Goal: Use online tool/utility: Utilize a website feature to perform a specific function

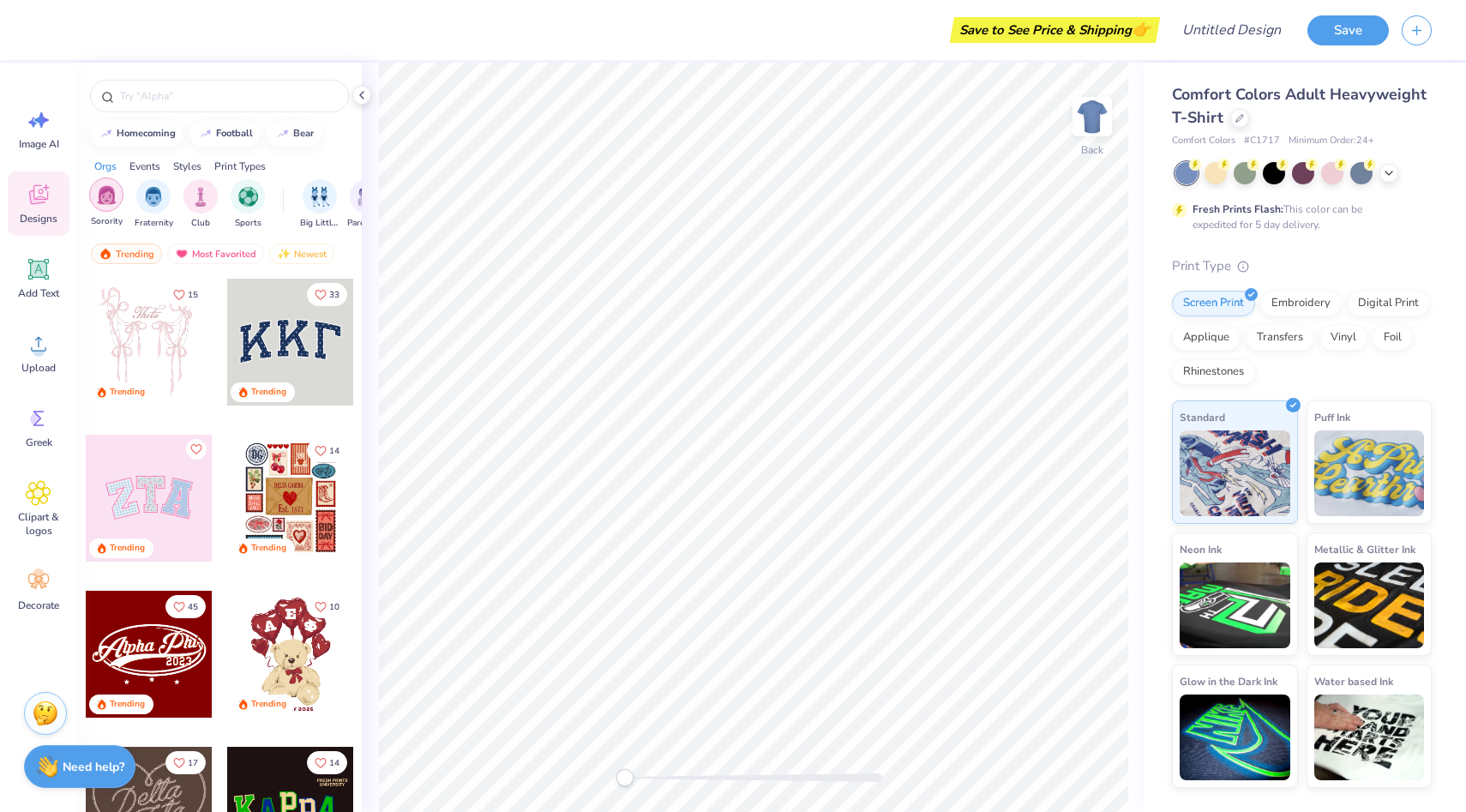
click at [113, 204] on div "filter for Sorority" at bounding box center [106, 195] width 34 height 34
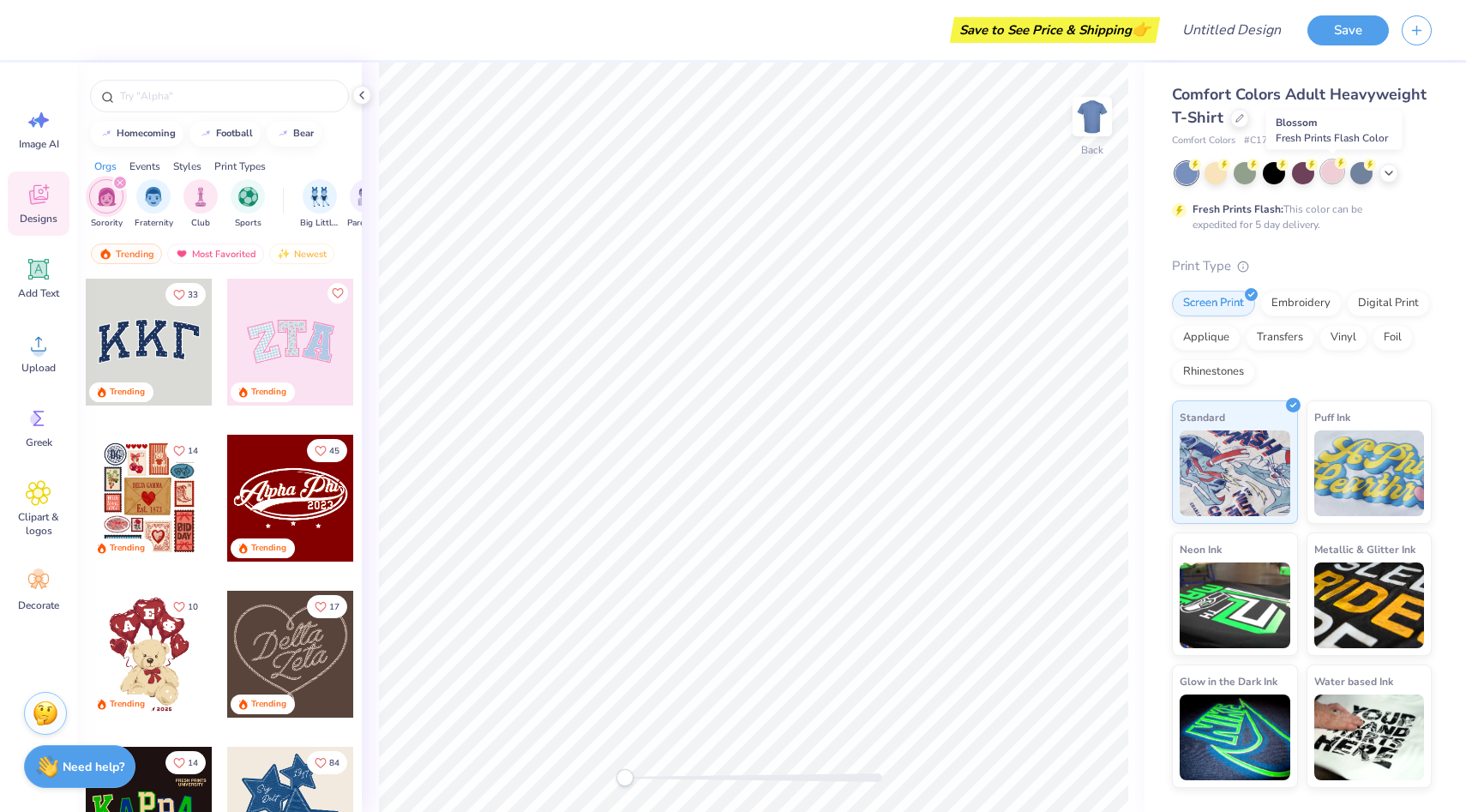
click at [1330, 175] on div at bounding box center [1332, 171] width 22 height 22
click at [1389, 171] on icon at bounding box center [1389, 171] width 13 height 13
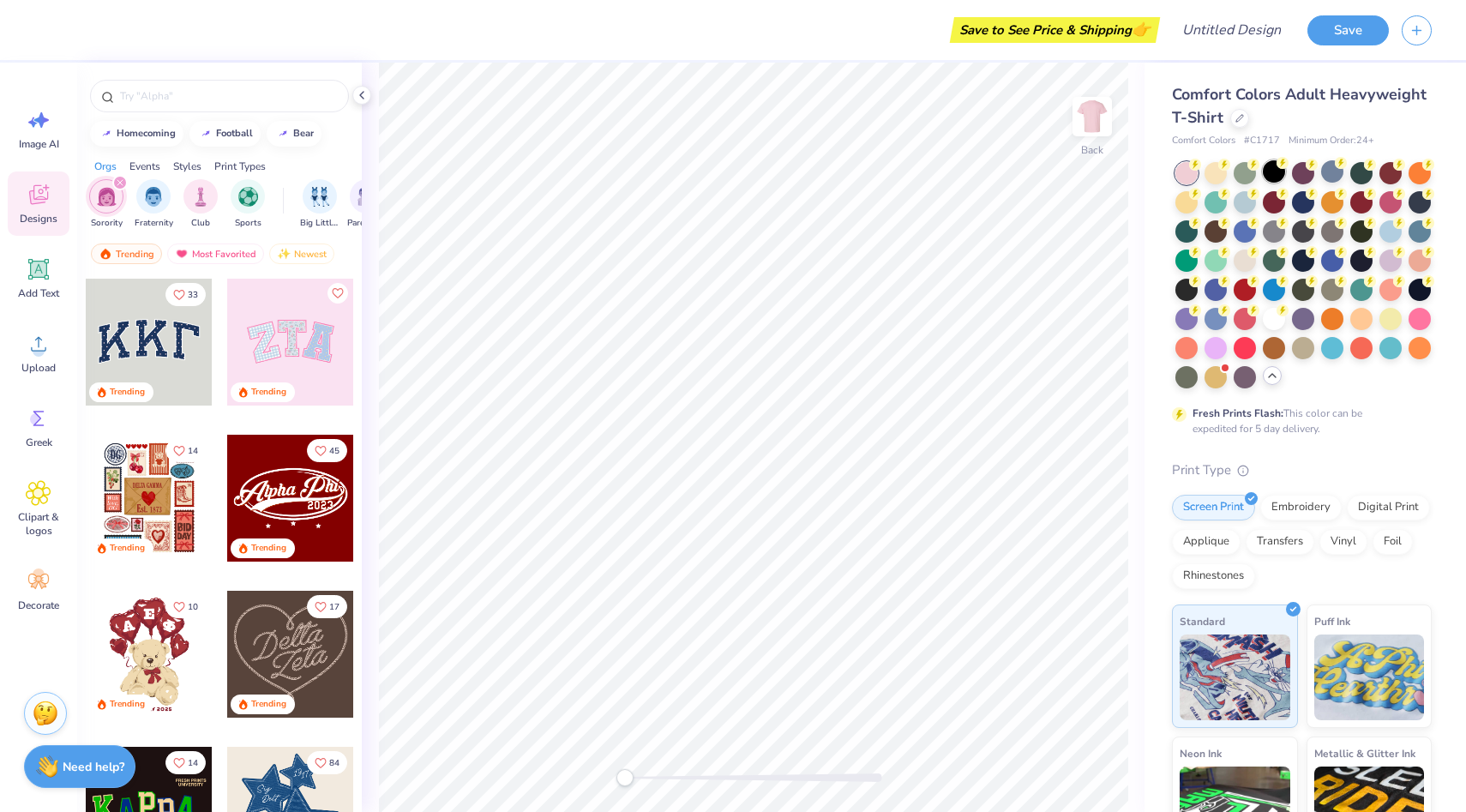
click at [1281, 175] on div at bounding box center [1273, 171] width 22 height 22
click at [1244, 172] on div at bounding box center [1245, 171] width 22 height 22
click at [1216, 172] on div at bounding box center [1215, 171] width 22 height 22
click at [1303, 171] on div at bounding box center [1303, 171] width 22 height 22
click at [297, 347] on div at bounding box center [291, 342] width 127 height 127
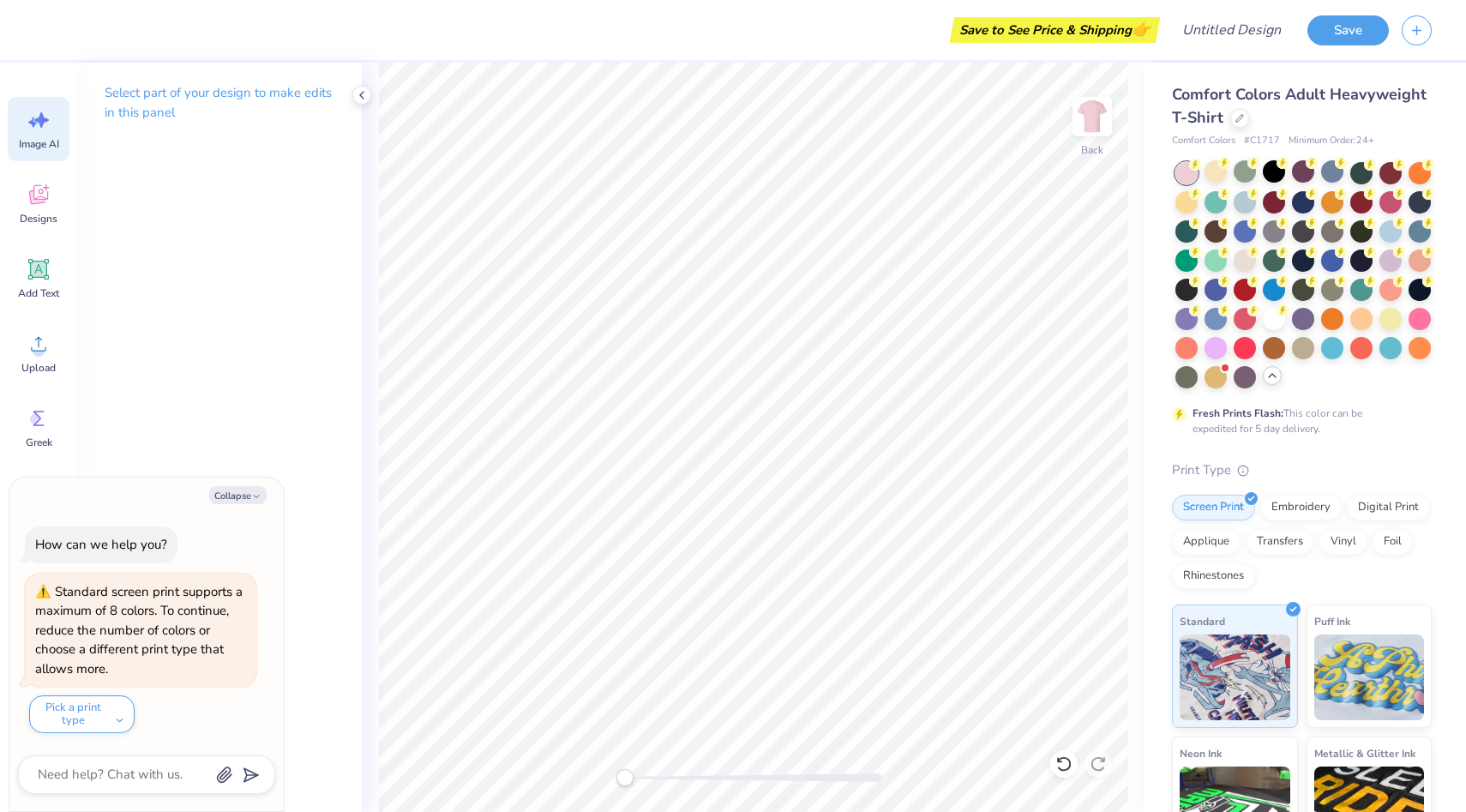
click at [39, 127] on icon at bounding box center [38, 120] width 26 height 26
type textarea "x"
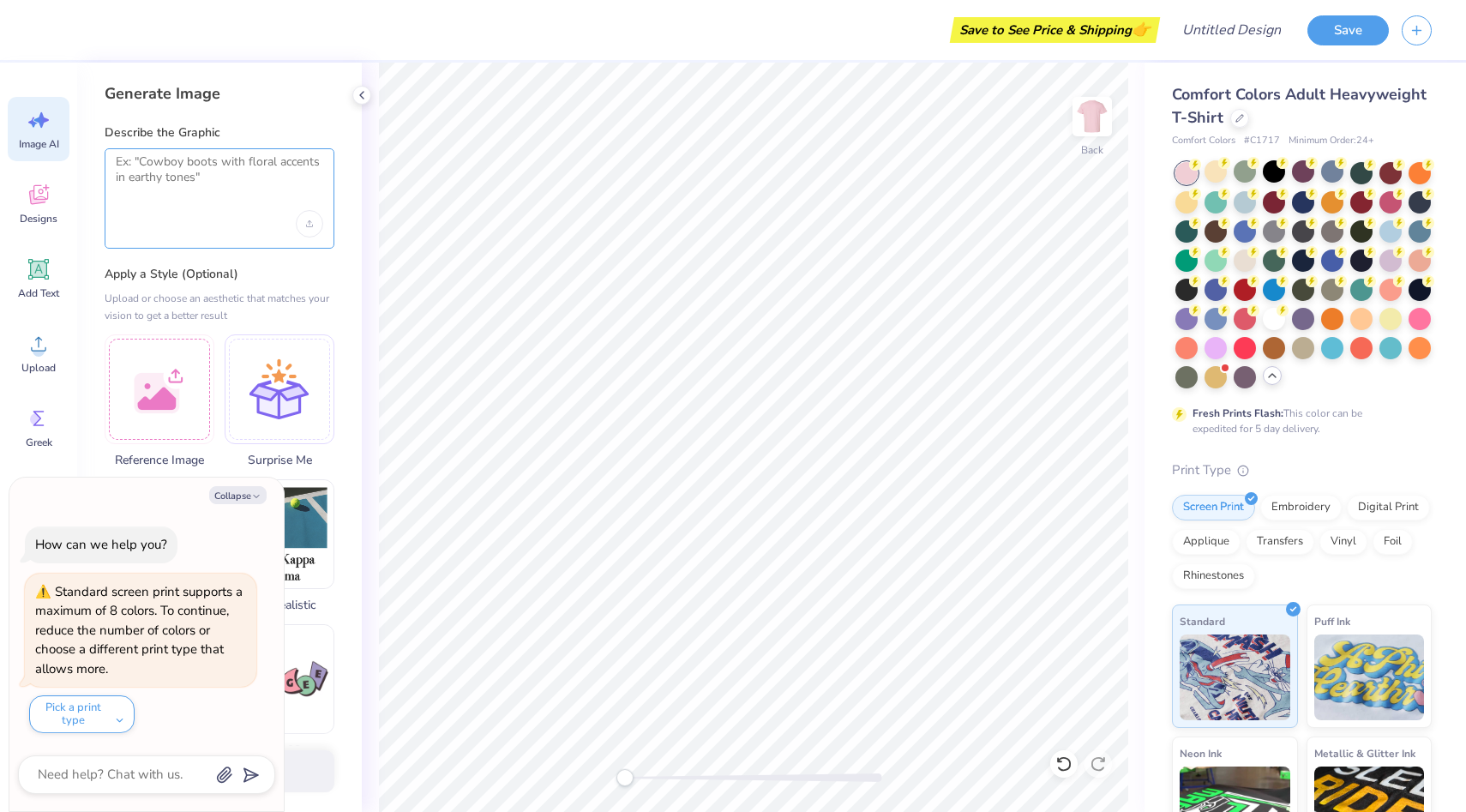
click at [221, 175] on textarea at bounding box center [219, 175] width 207 height 43
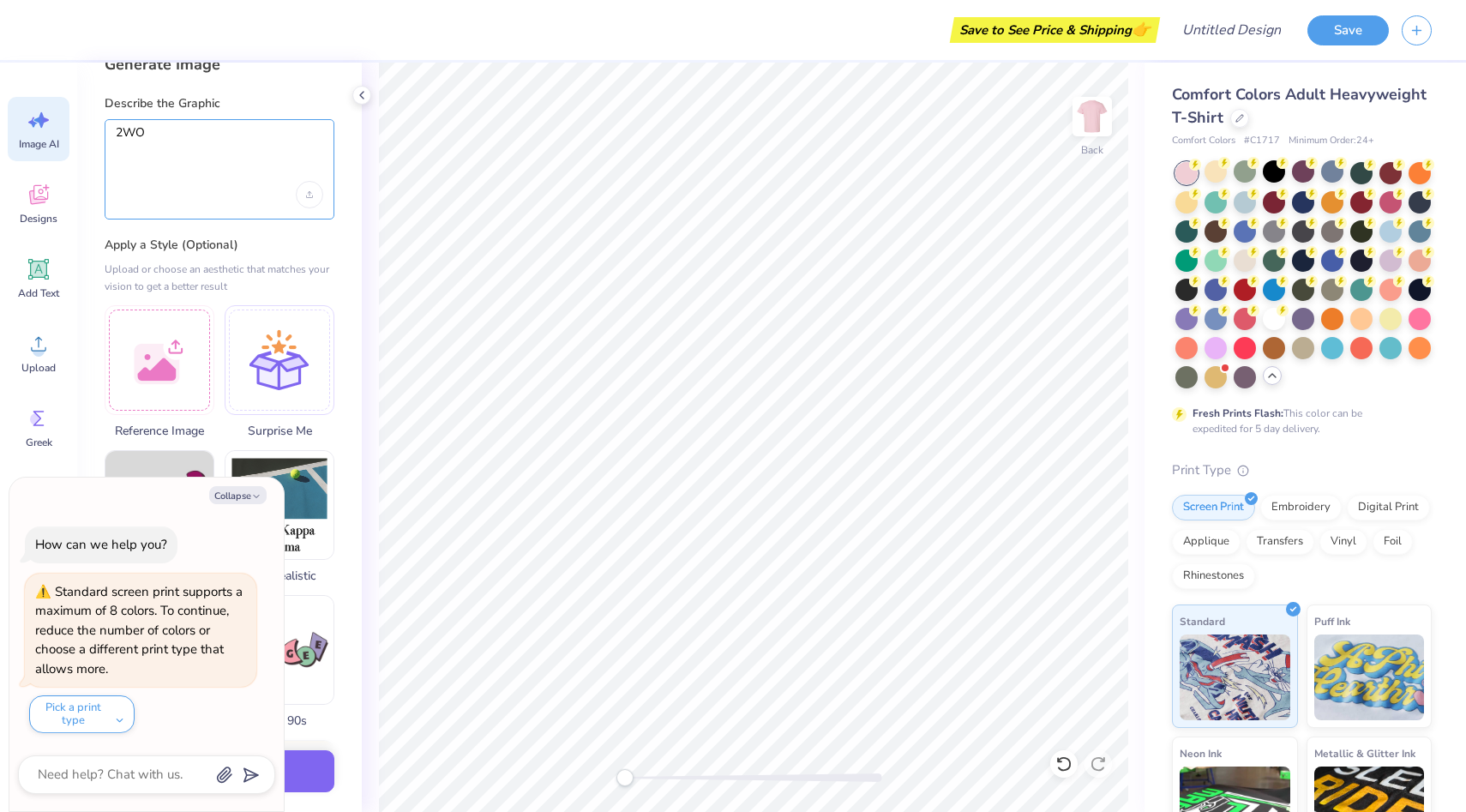
type textarea "2WO"
click at [206, 241] on label "Apply a Style (Optional)" at bounding box center [219, 245] width 230 height 17
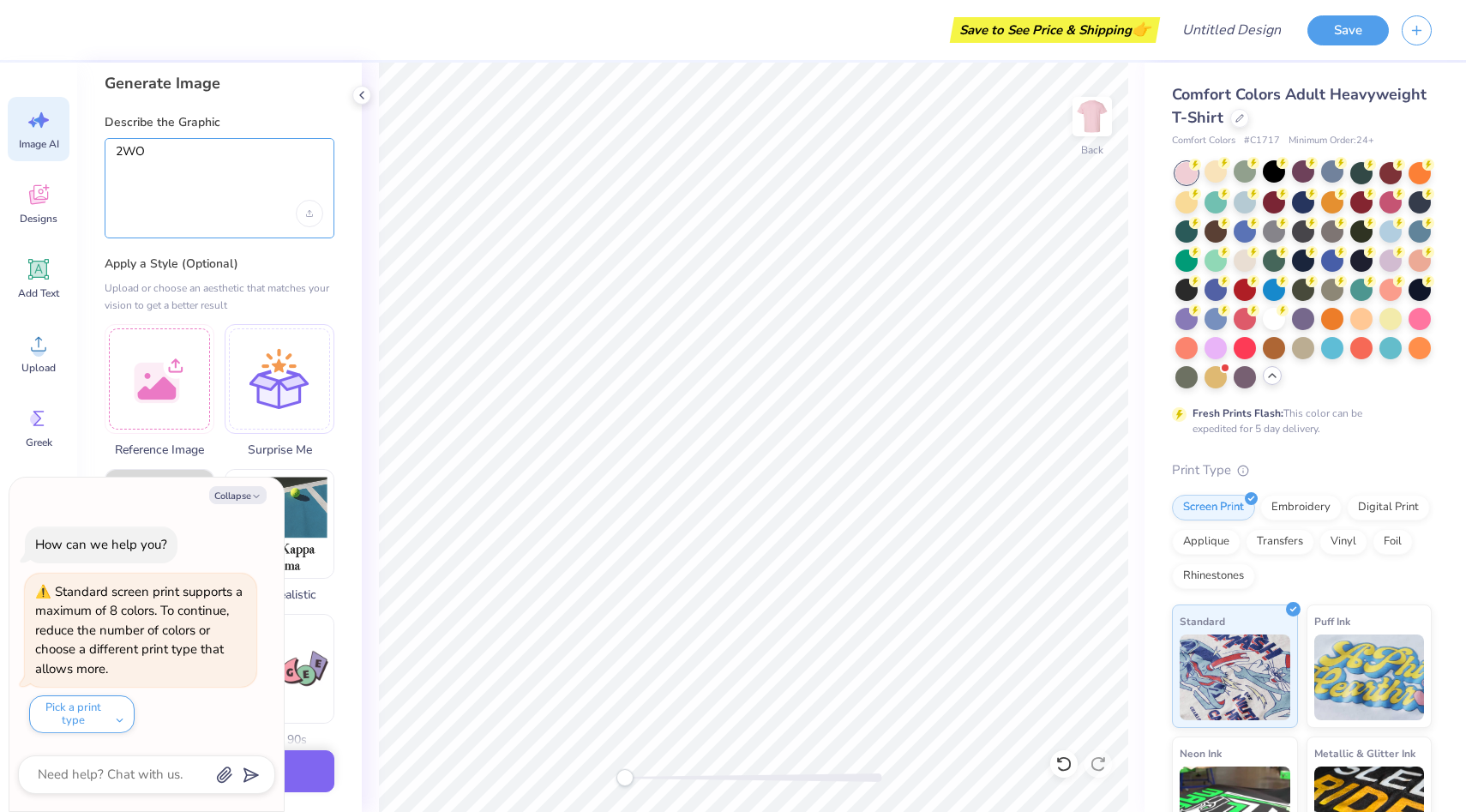
click at [153, 145] on textarea "2WO" at bounding box center [219, 165] width 207 height 43
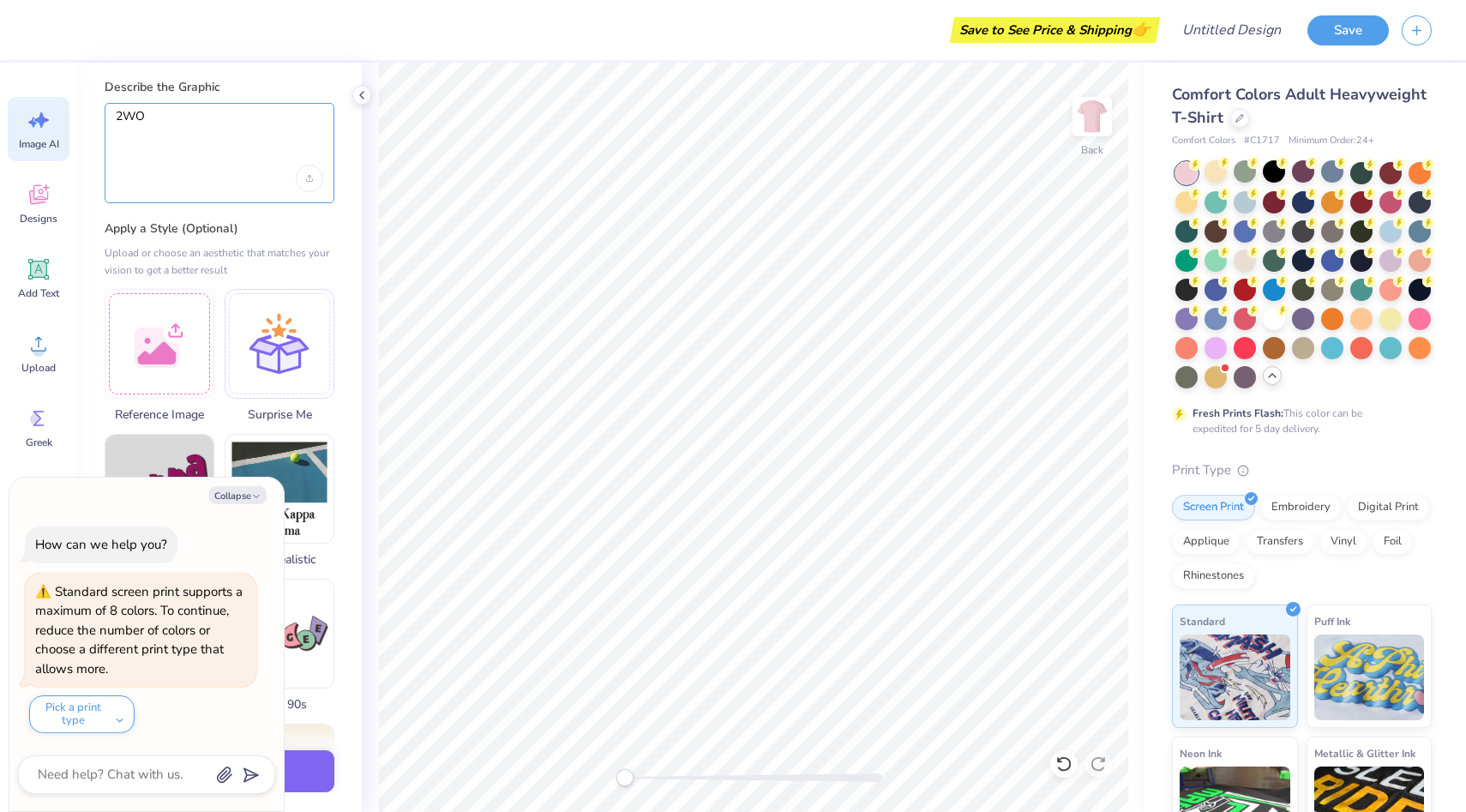
scroll to position [0, 0]
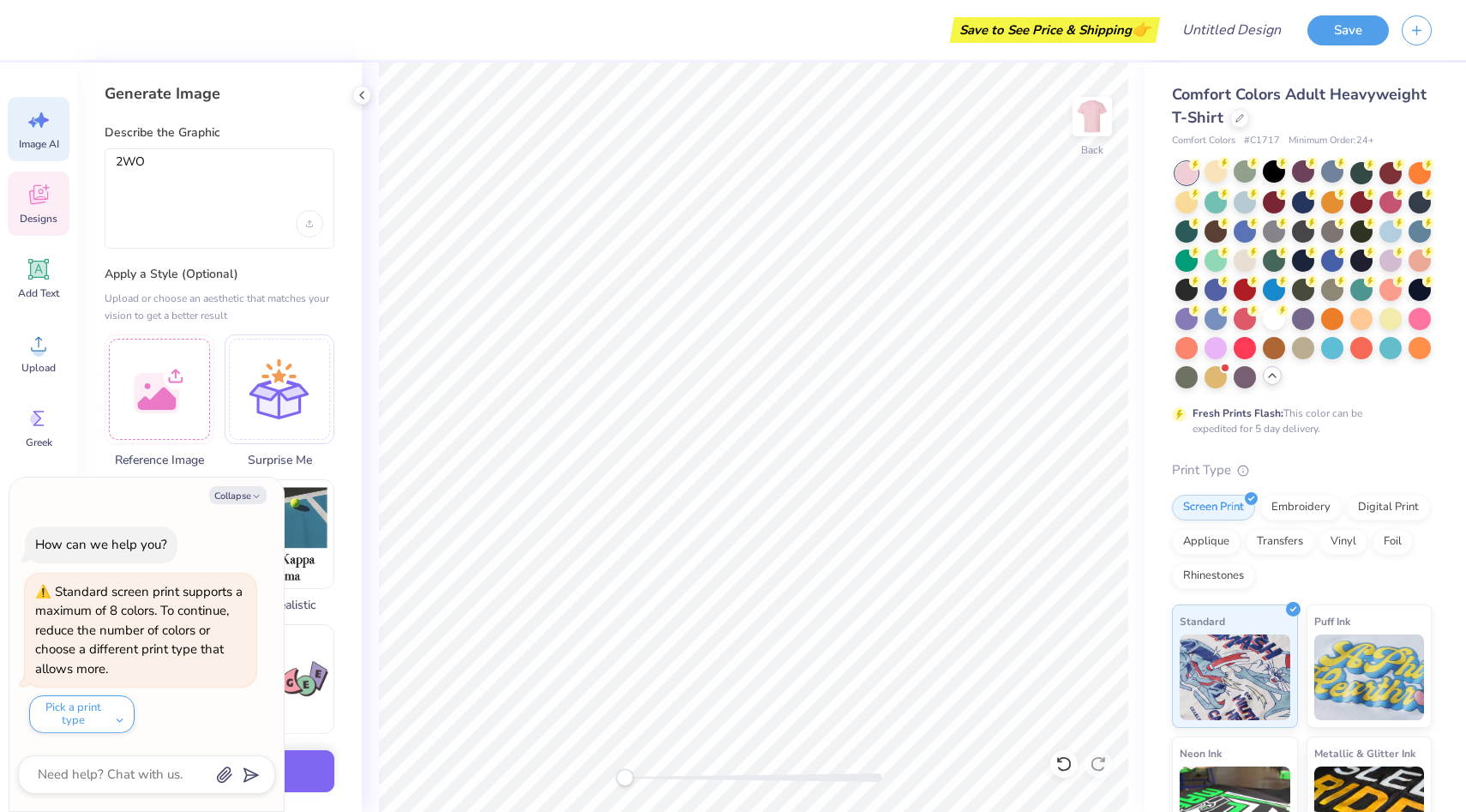
click at [45, 208] on div "Designs" at bounding box center [38, 203] width 62 height 65
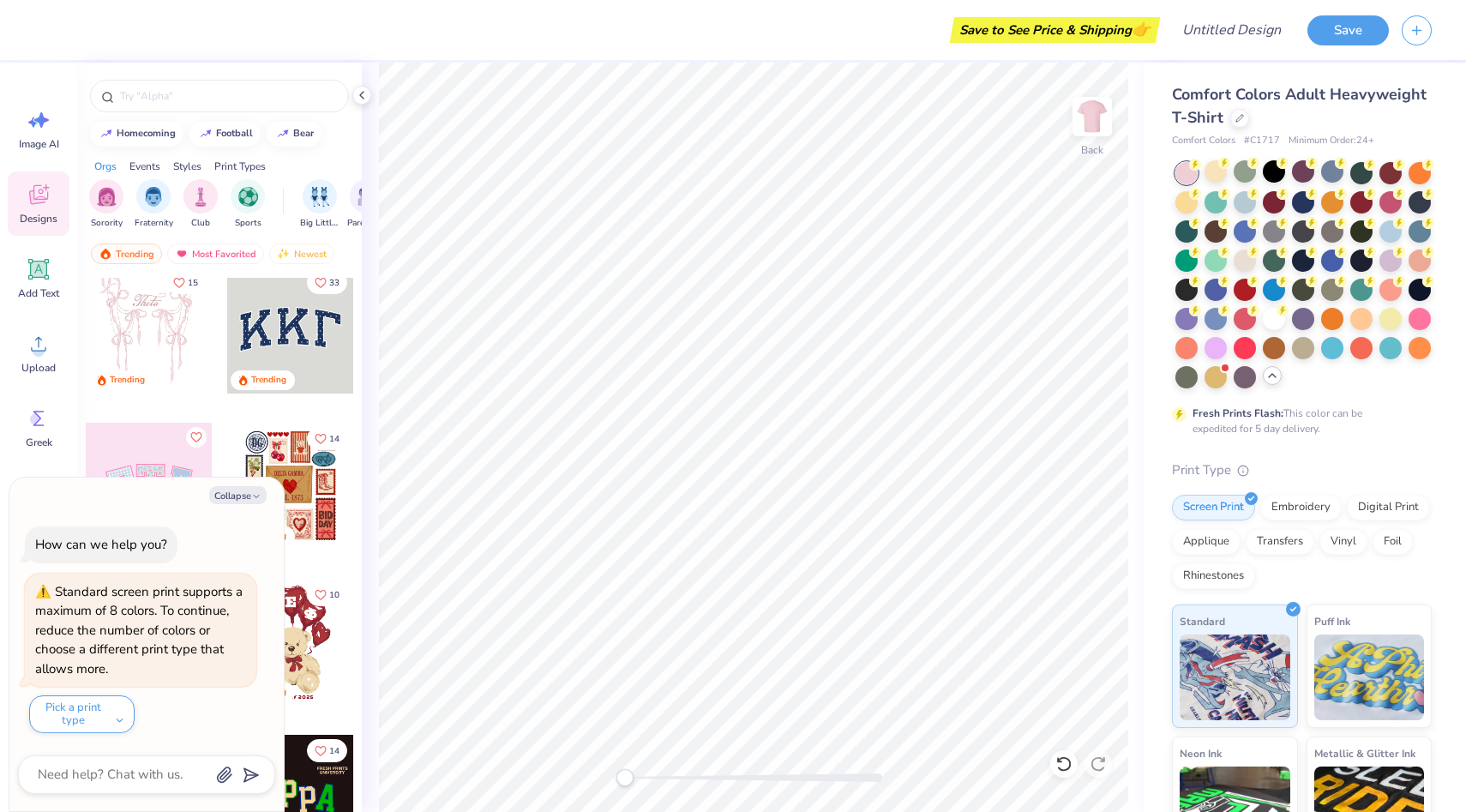
scroll to position [125, 0]
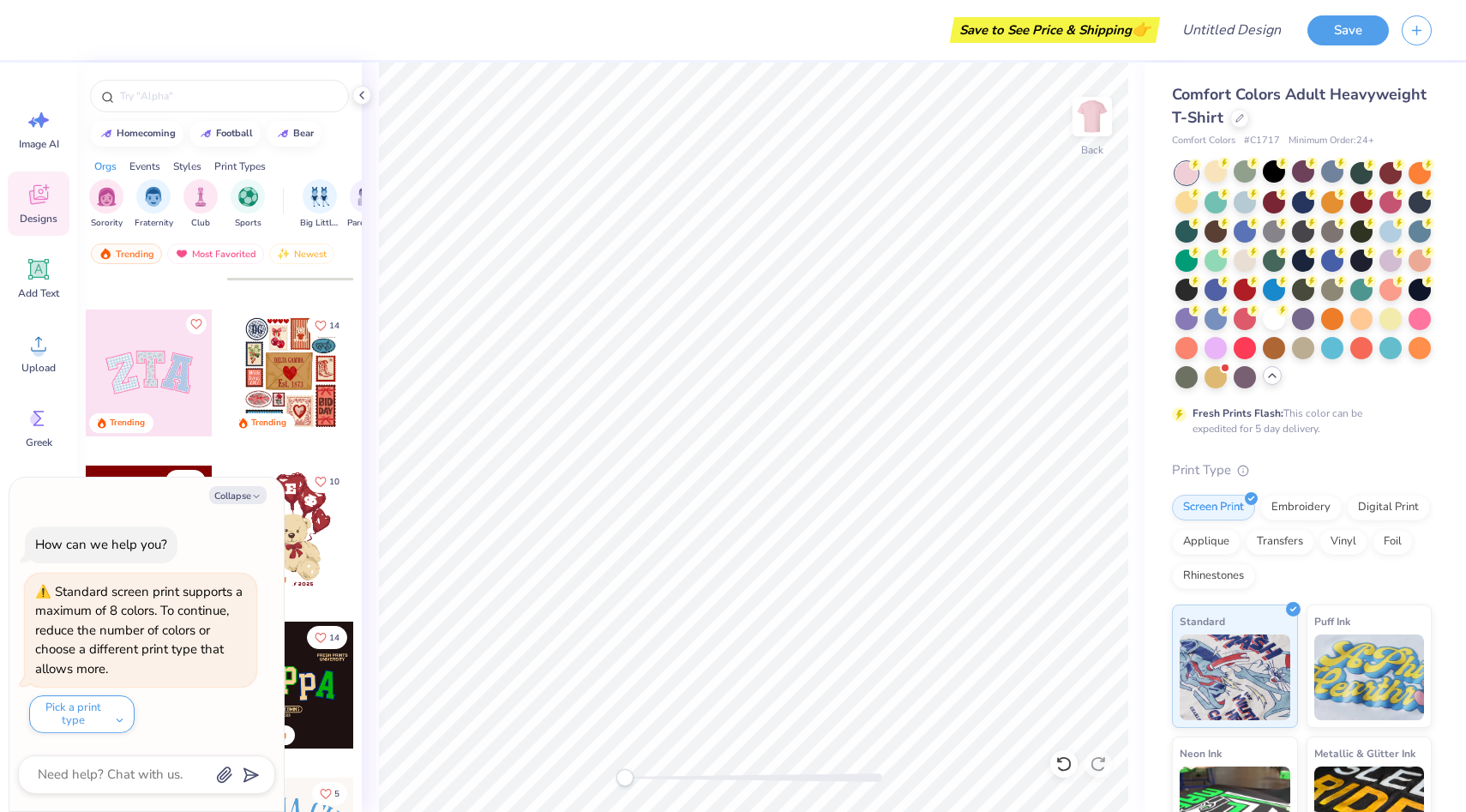
click at [171, 367] on div at bounding box center [149, 373] width 127 height 127
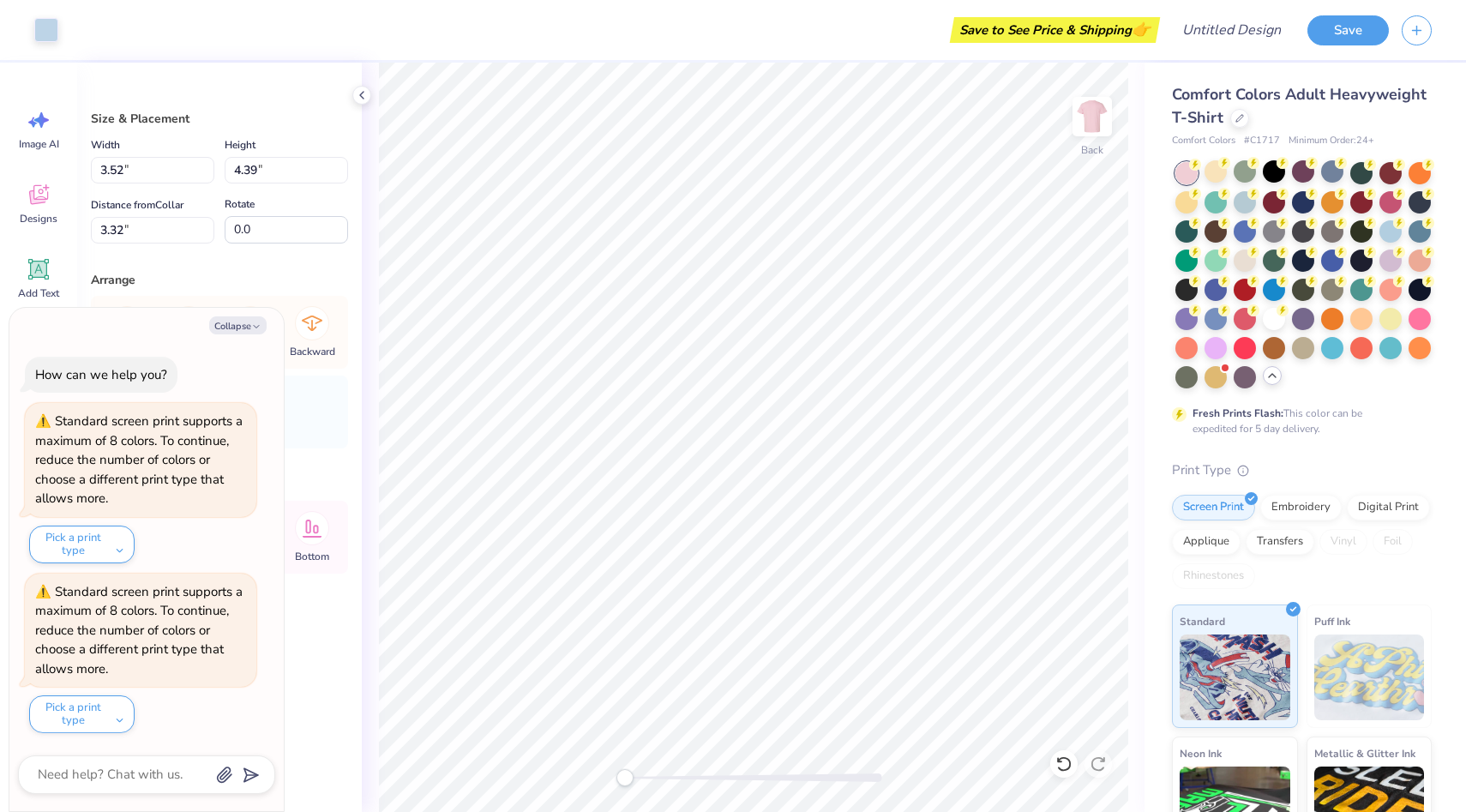
type textarea "x"
type input "9.71"
type input "4.86"
type input "3.00"
type textarea "x"
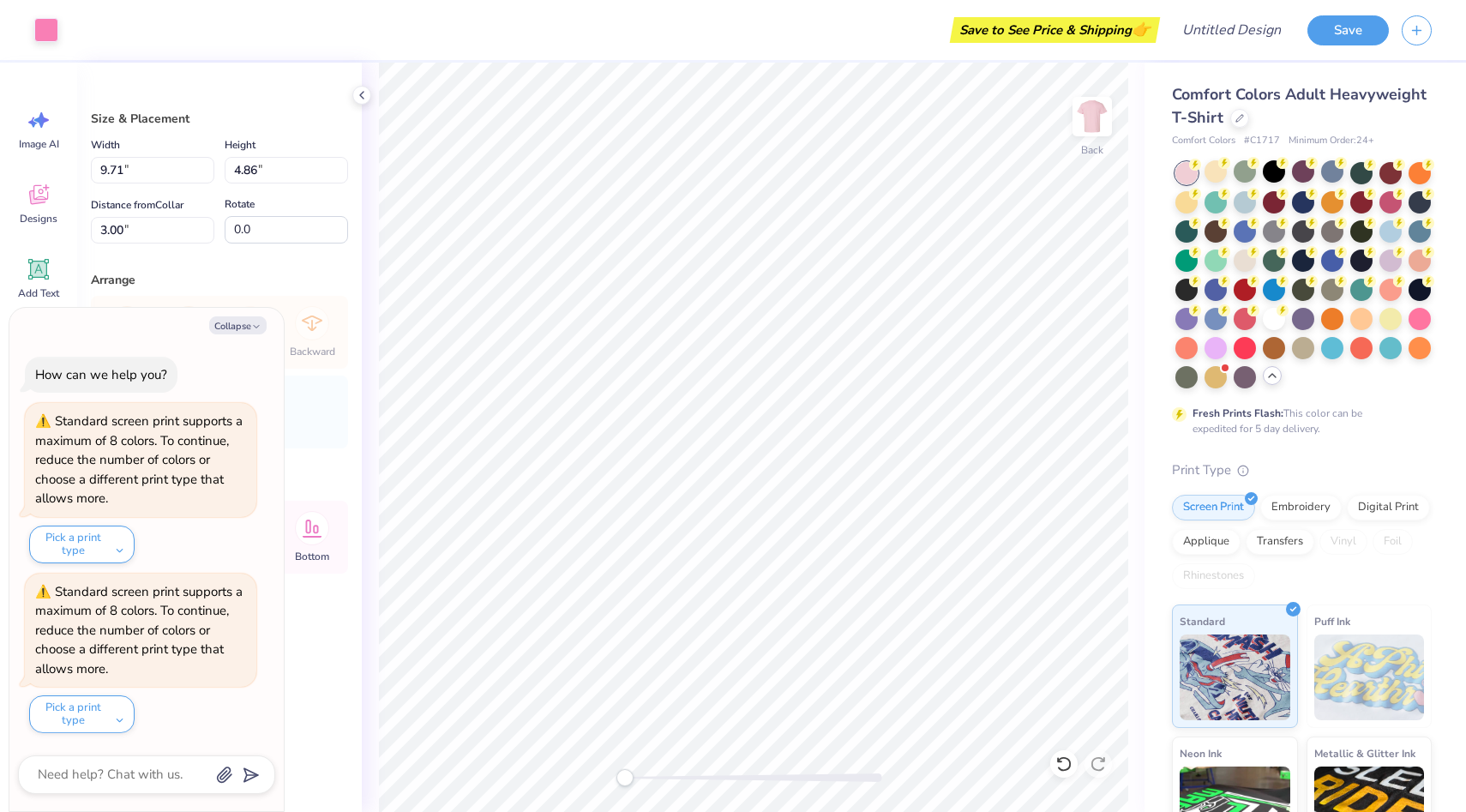
type input "3.52"
type input "4.39"
type input "3.32"
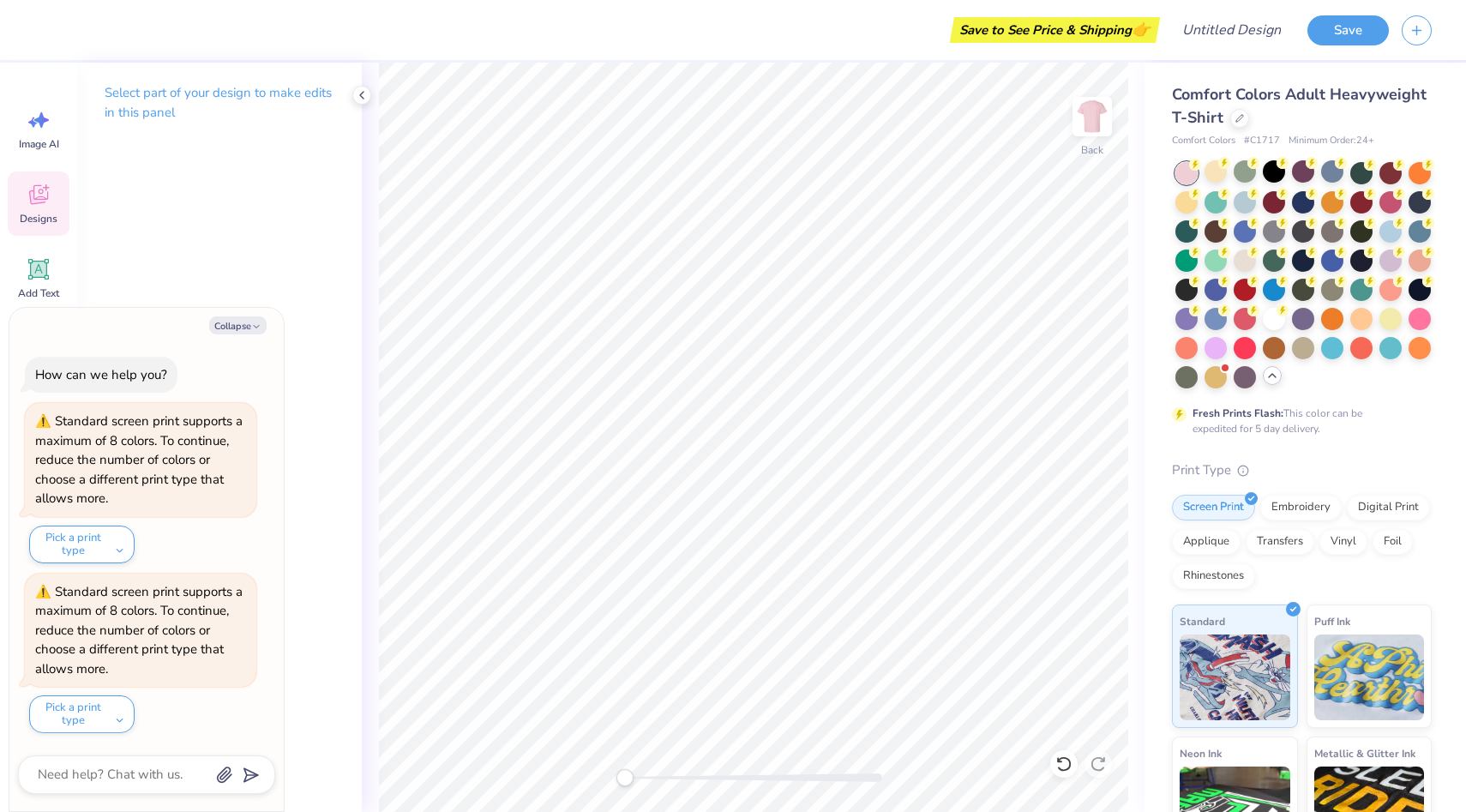
click at [33, 202] on icon at bounding box center [38, 197] width 16 height 13
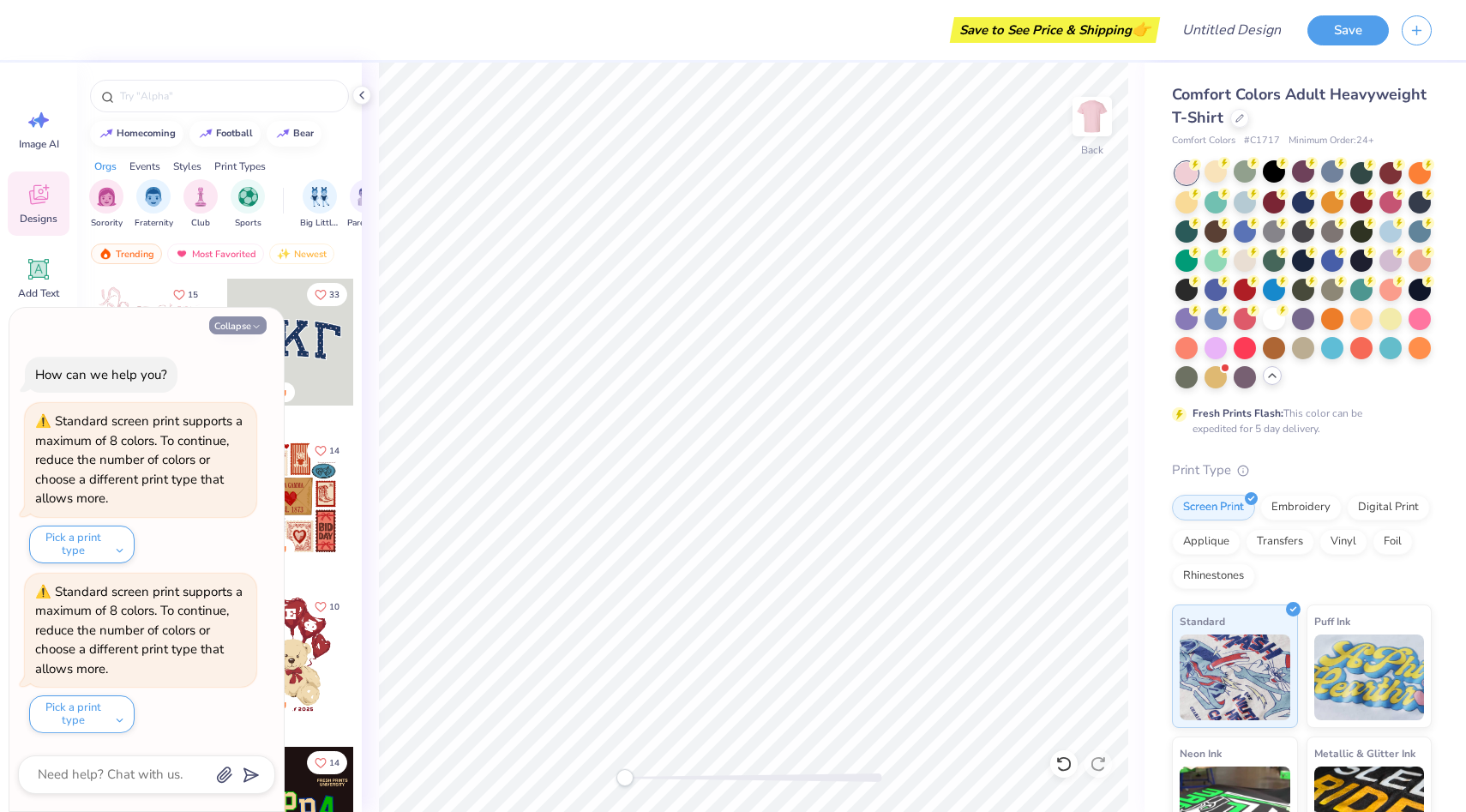
click at [238, 323] on button "Collapse" at bounding box center [238, 325] width 57 height 18
type textarea "x"
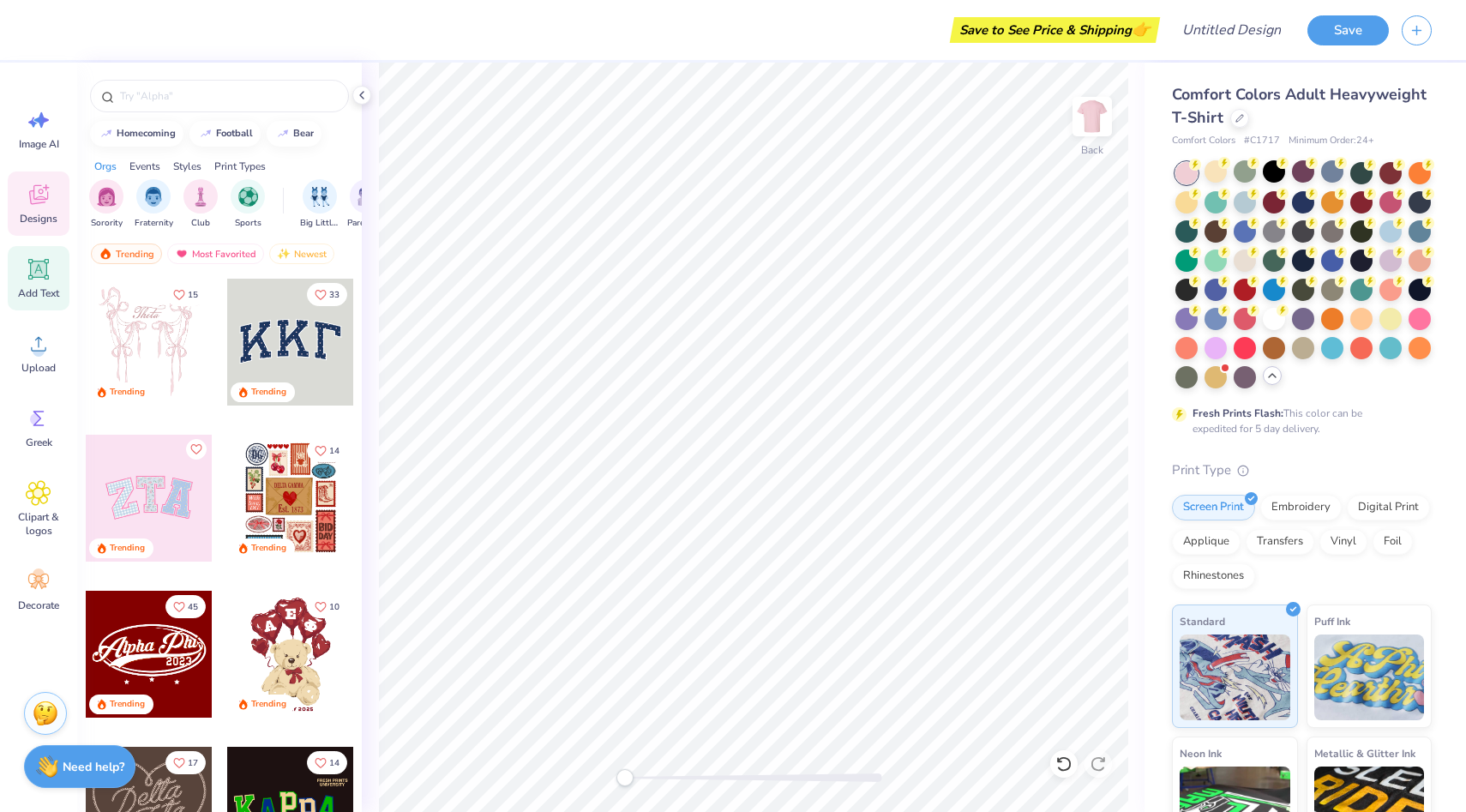
click at [42, 270] on icon at bounding box center [38, 269] width 16 height 16
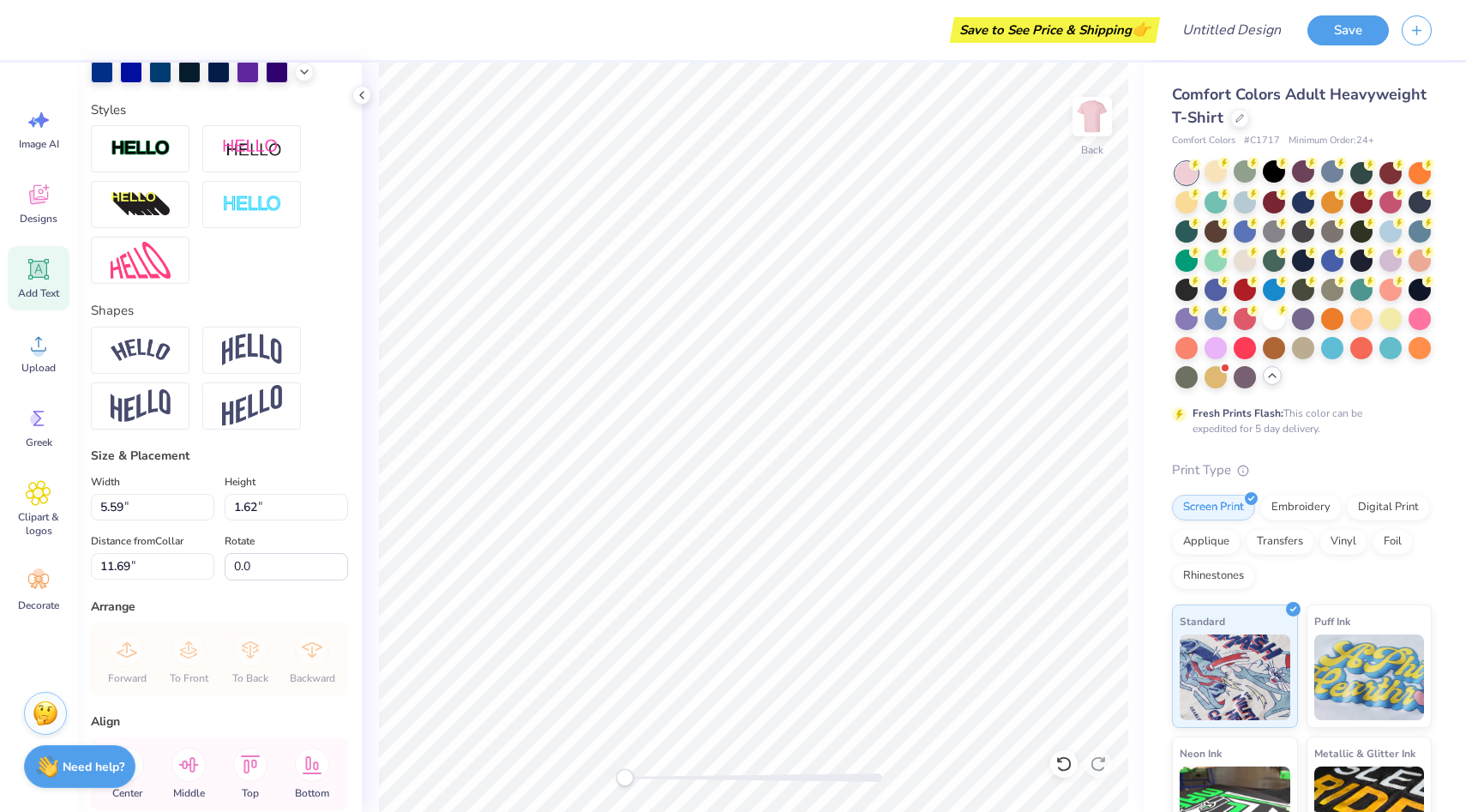
scroll to position [536, 0]
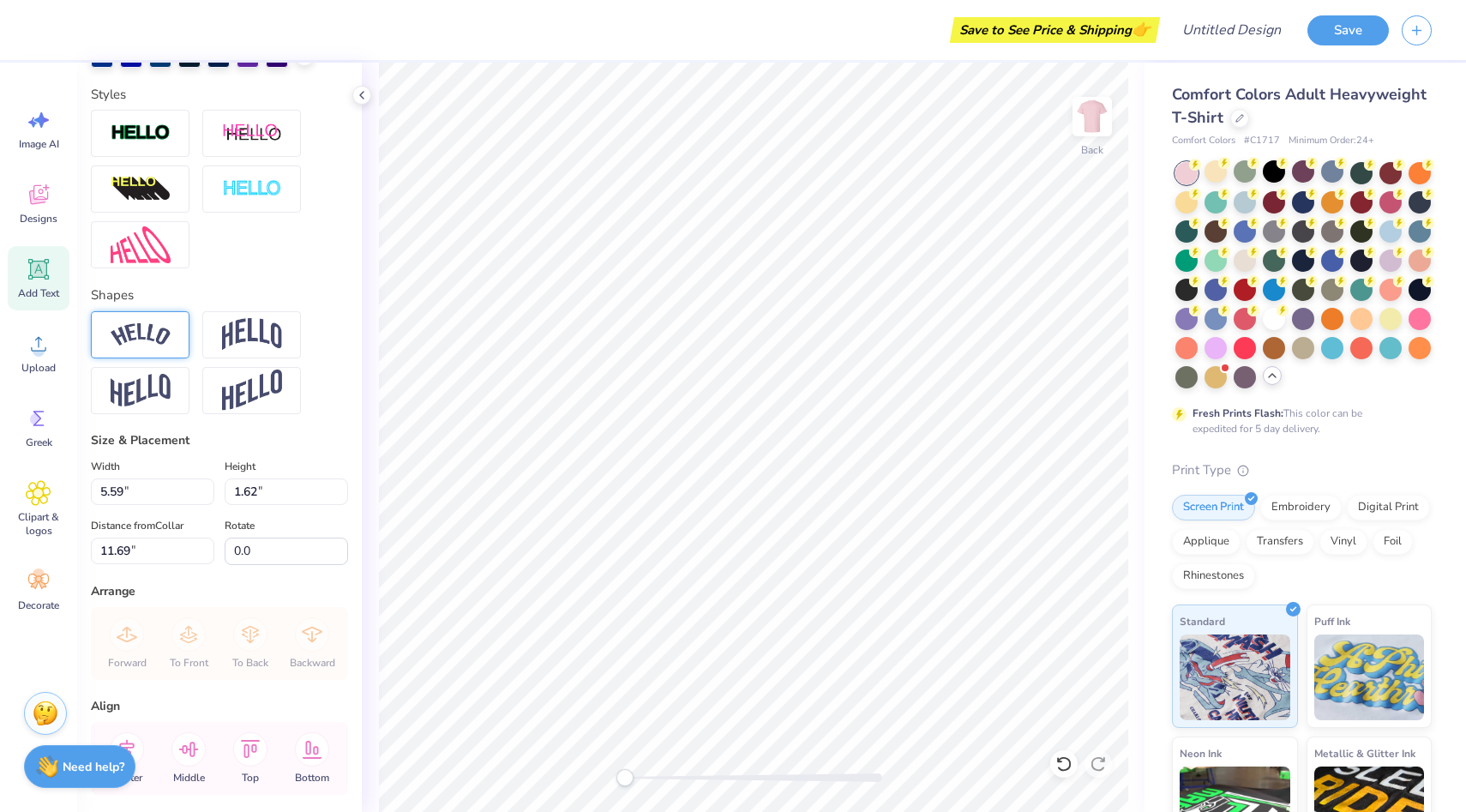
type textarea "2WO"
click at [152, 329] on img at bounding box center [140, 334] width 60 height 23
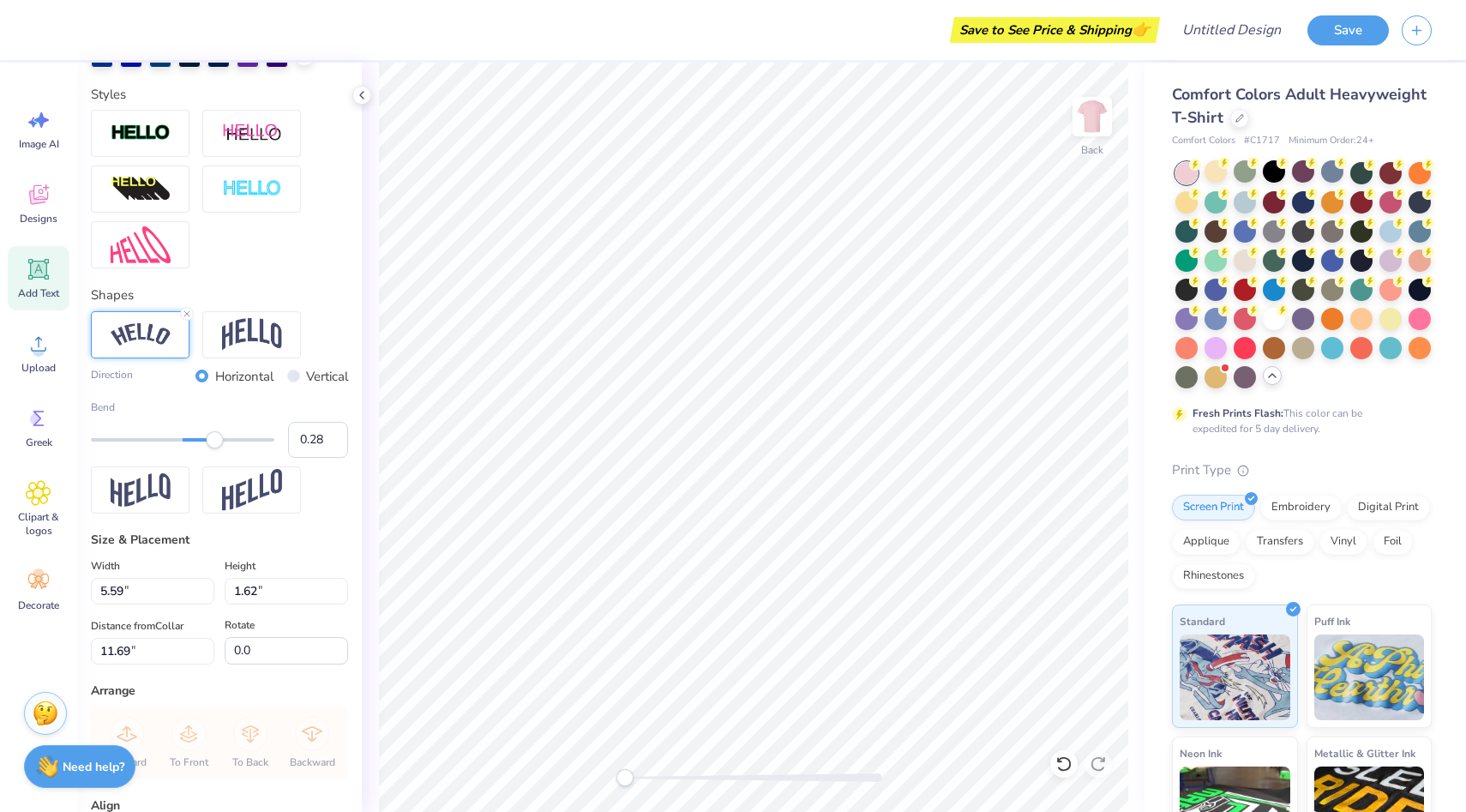
type input "0.27"
drag, startPoint x: 232, startPoint y: 444, endPoint x: 207, endPoint y: 453, distance: 26.6
click at [207, 453] on div "Bend 0.27" at bounding box center [219, 428] width 257 height 58
click at [258, 338] on img at bounding box center [252, 334] width 60 height 32
click at [147, 337] on img at bounding box center [140, 334] width 60 height 23
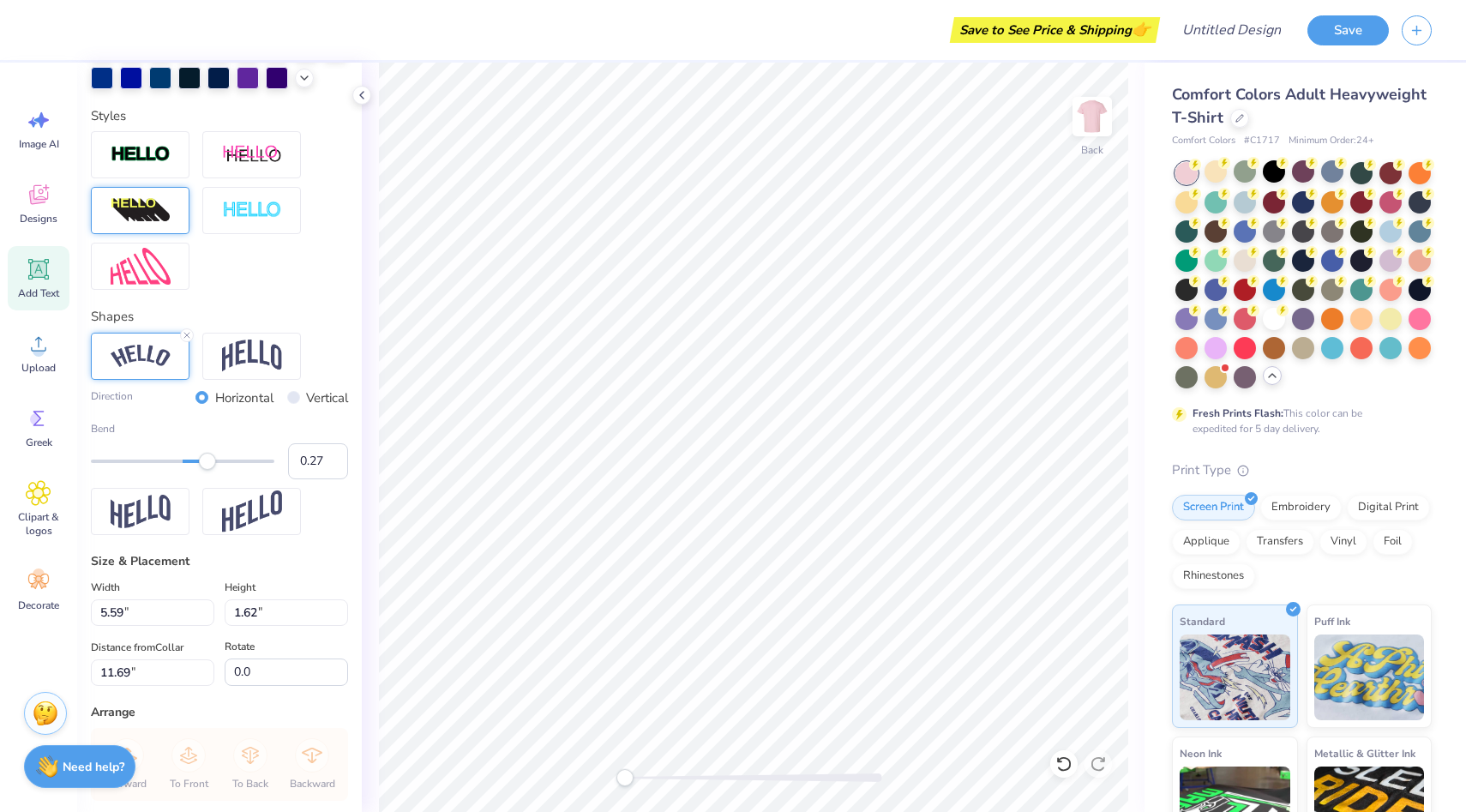
scroll to position [704, 0]
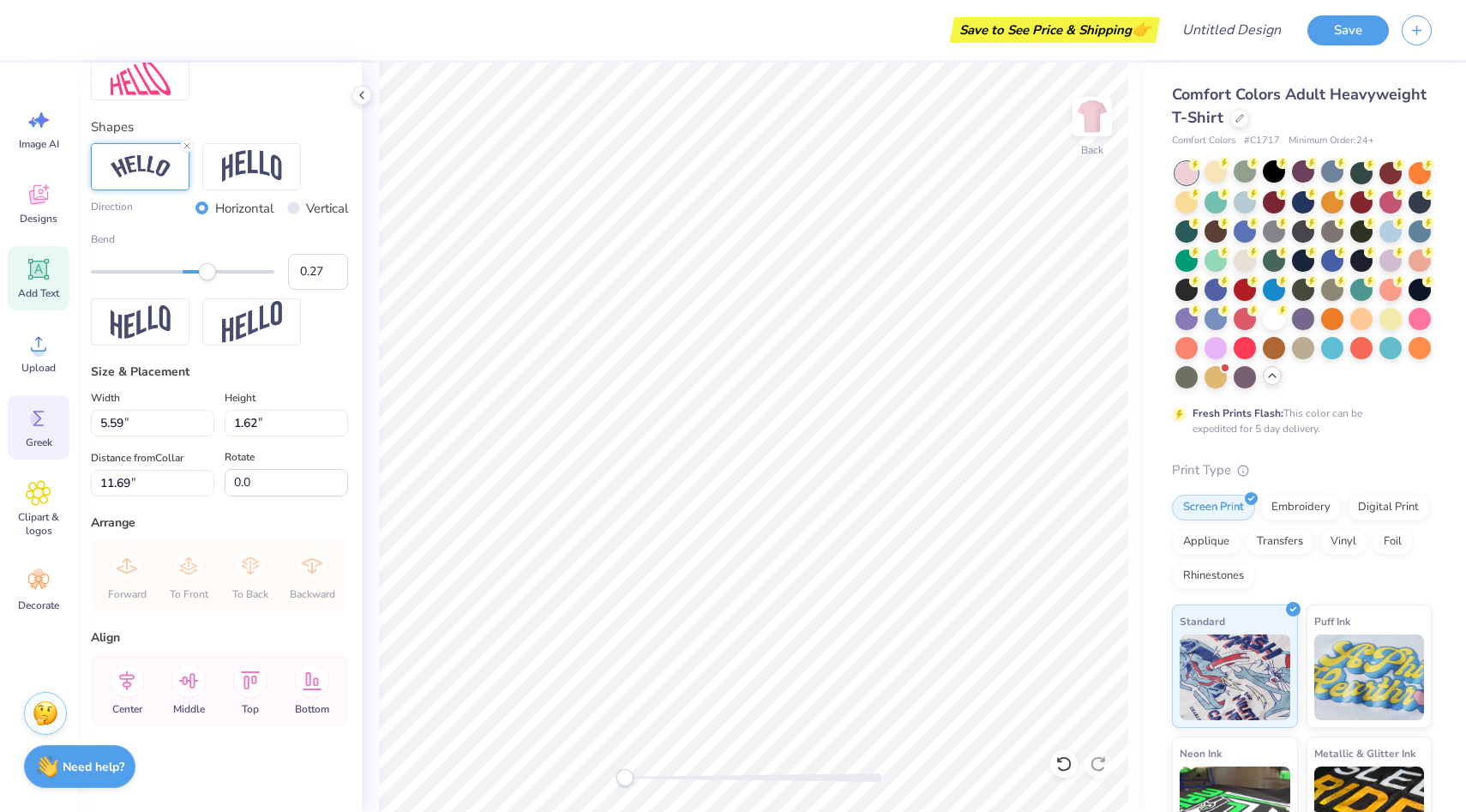
click at [40, 430] on icon at bounding box center [38, 418] width 26 height 26
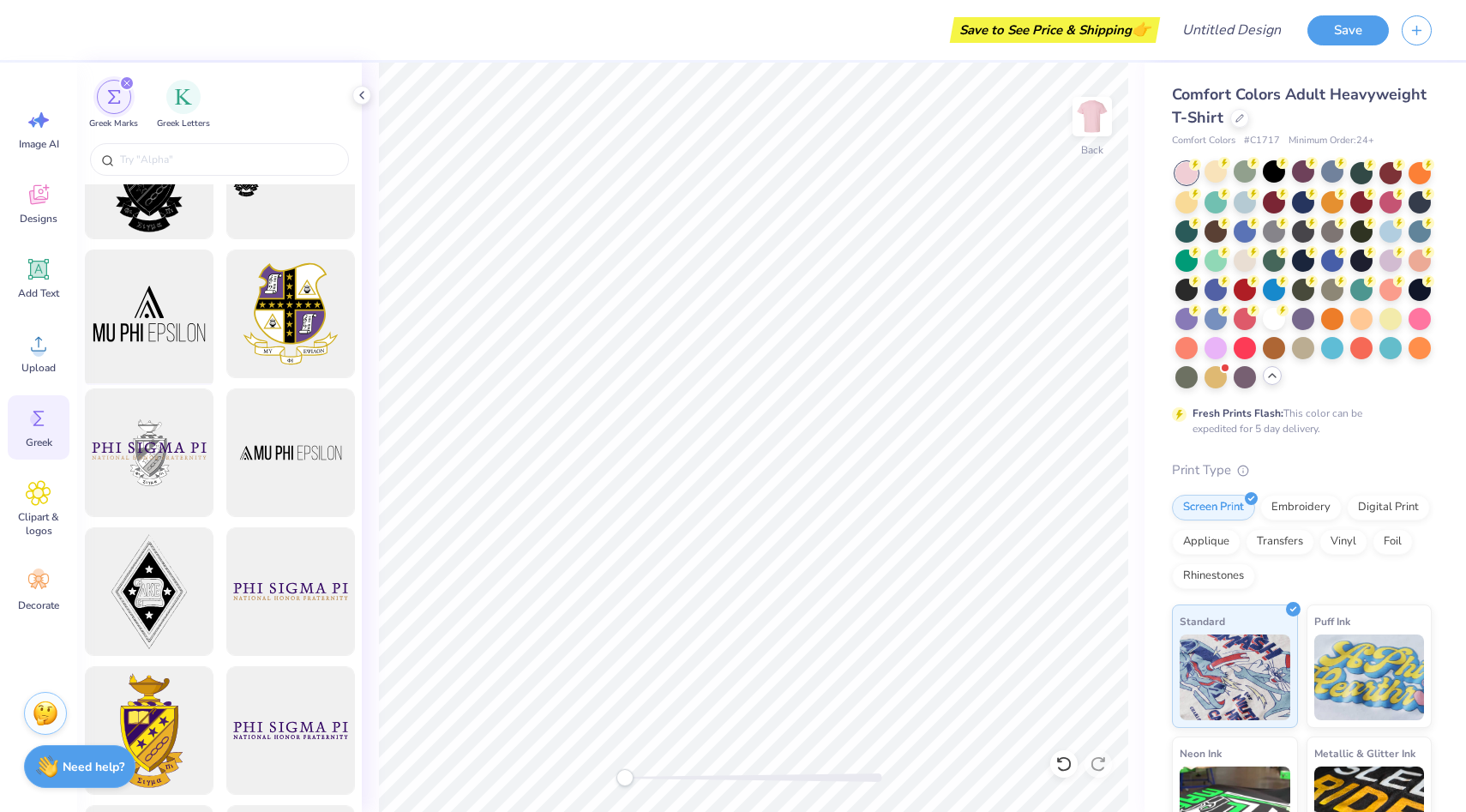
scroll to position [75, 0]
click at [33, 512] on span "Clipart & logos" at bounding box center [39, 523] width 57 height 28
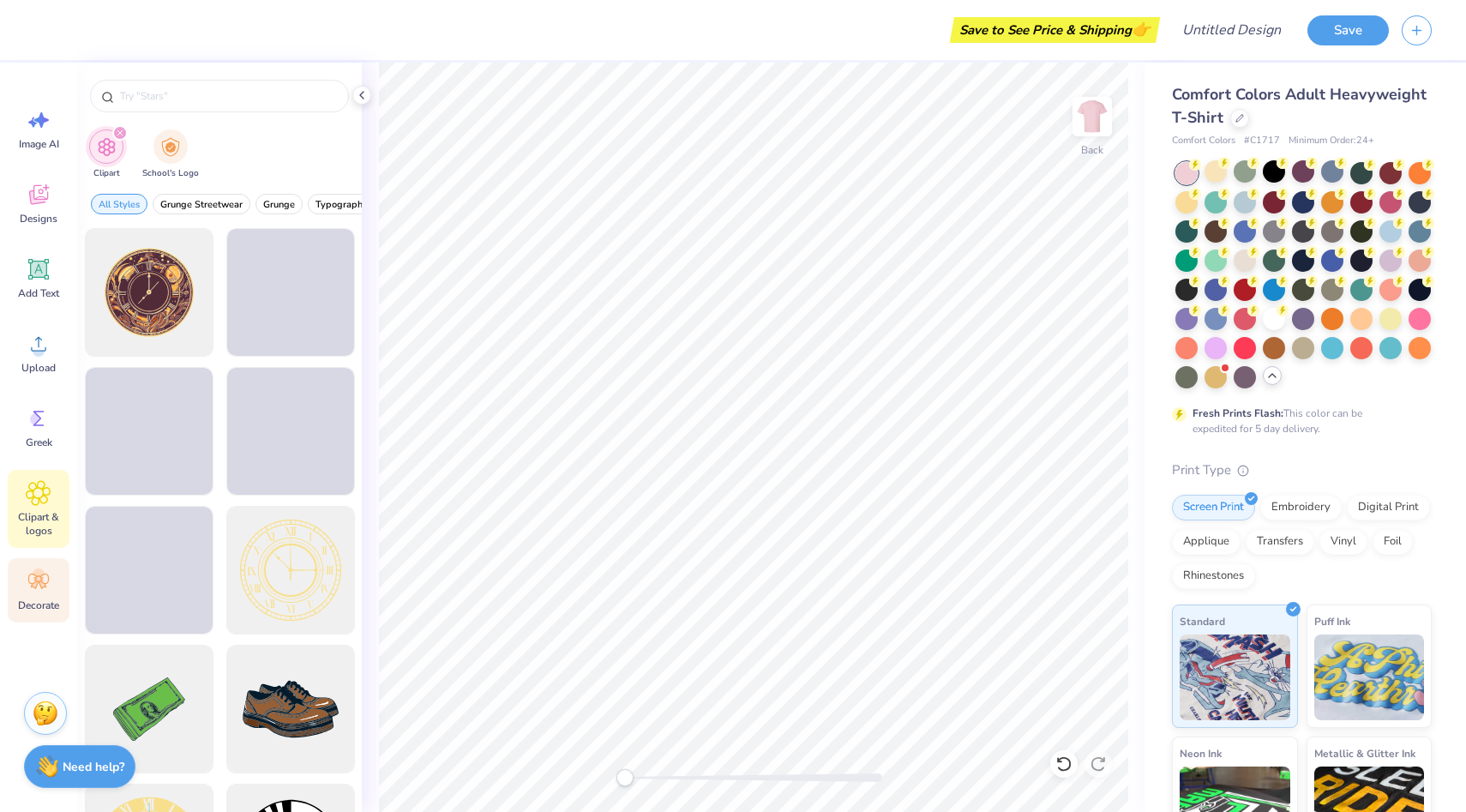
click at [42, 583] on icon at bounding box center [43, 585] width 8 height 8
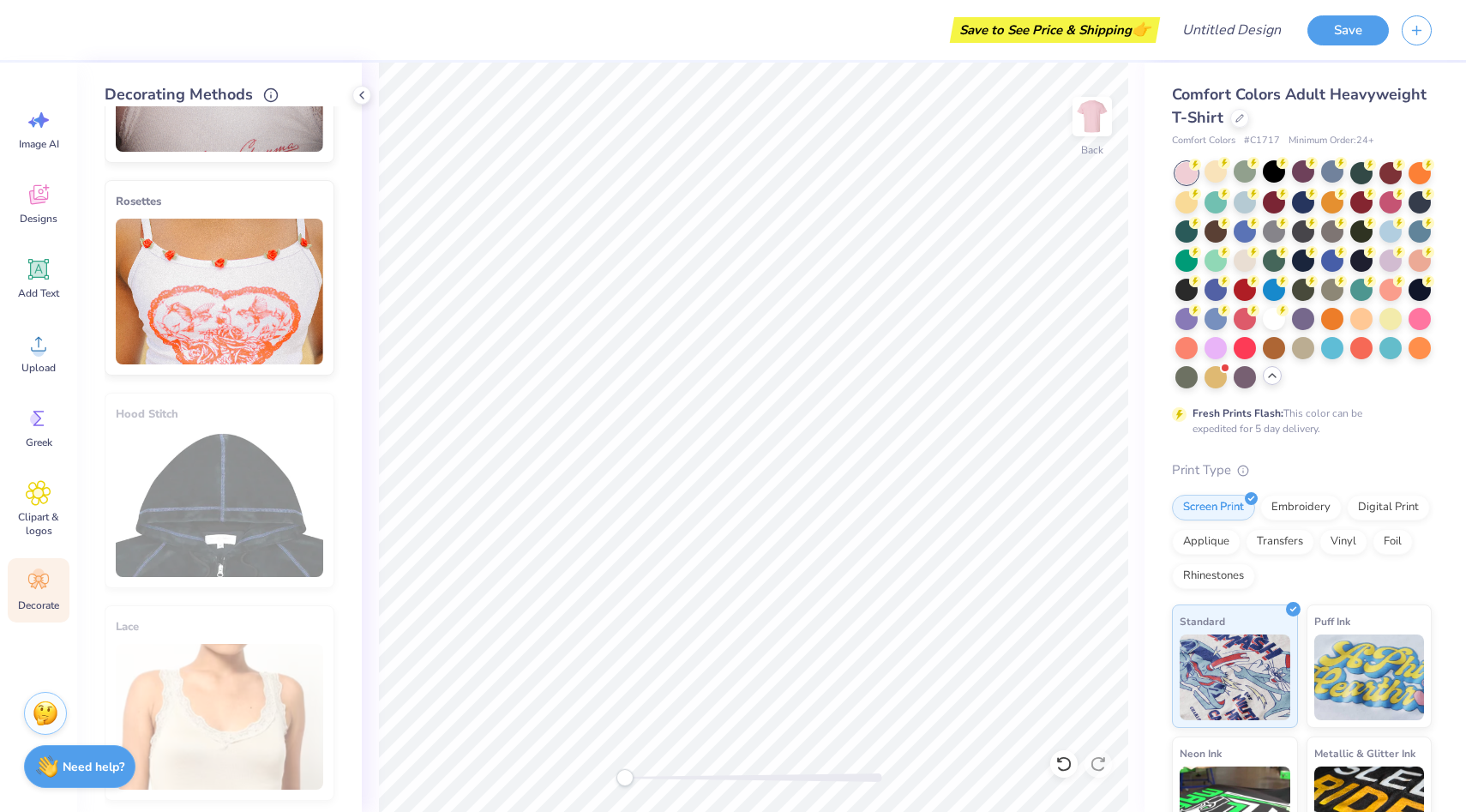
scroll to position [796, 0]
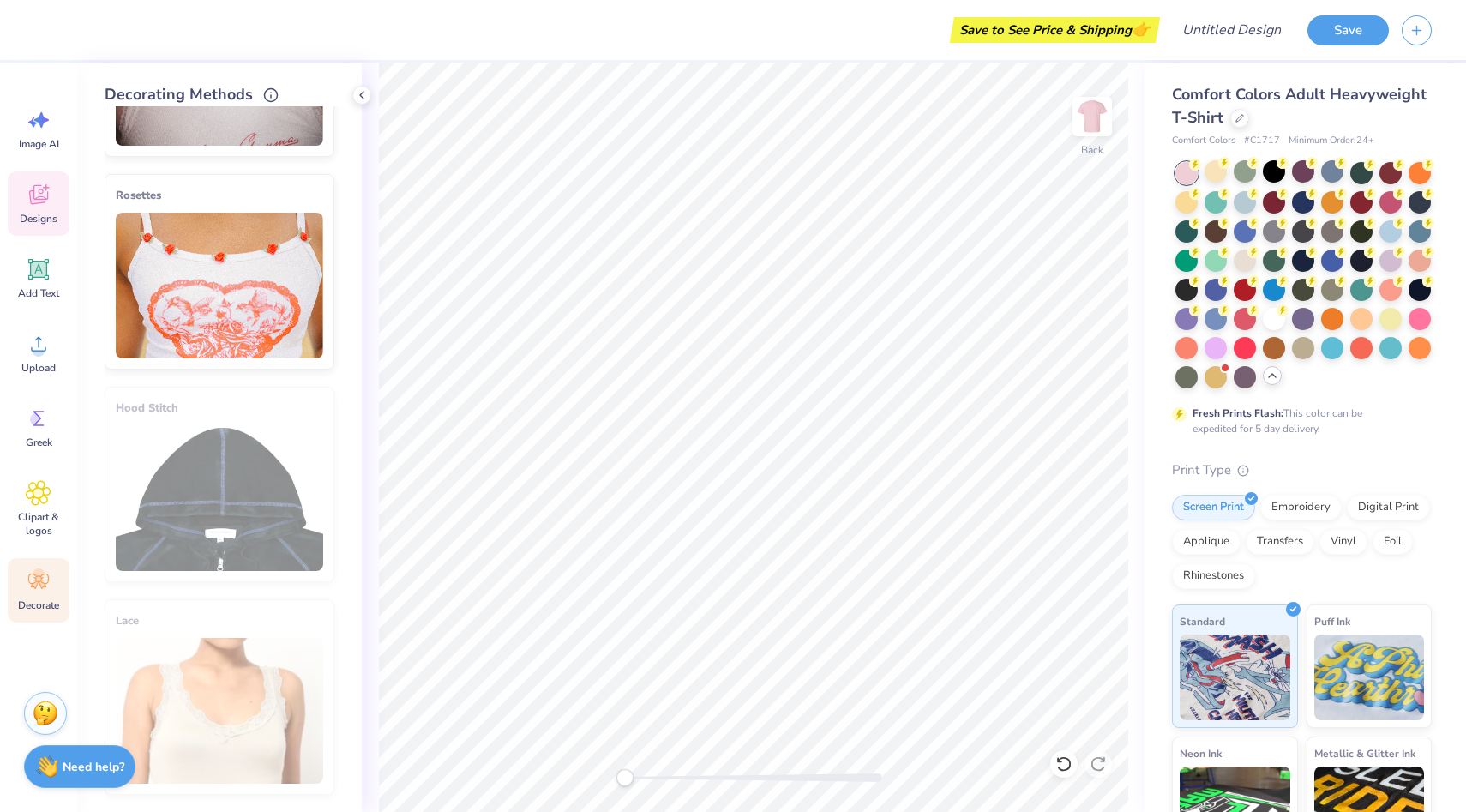
click at [32, 195] on icon at bounding box center [38, 197] width 16 height 13
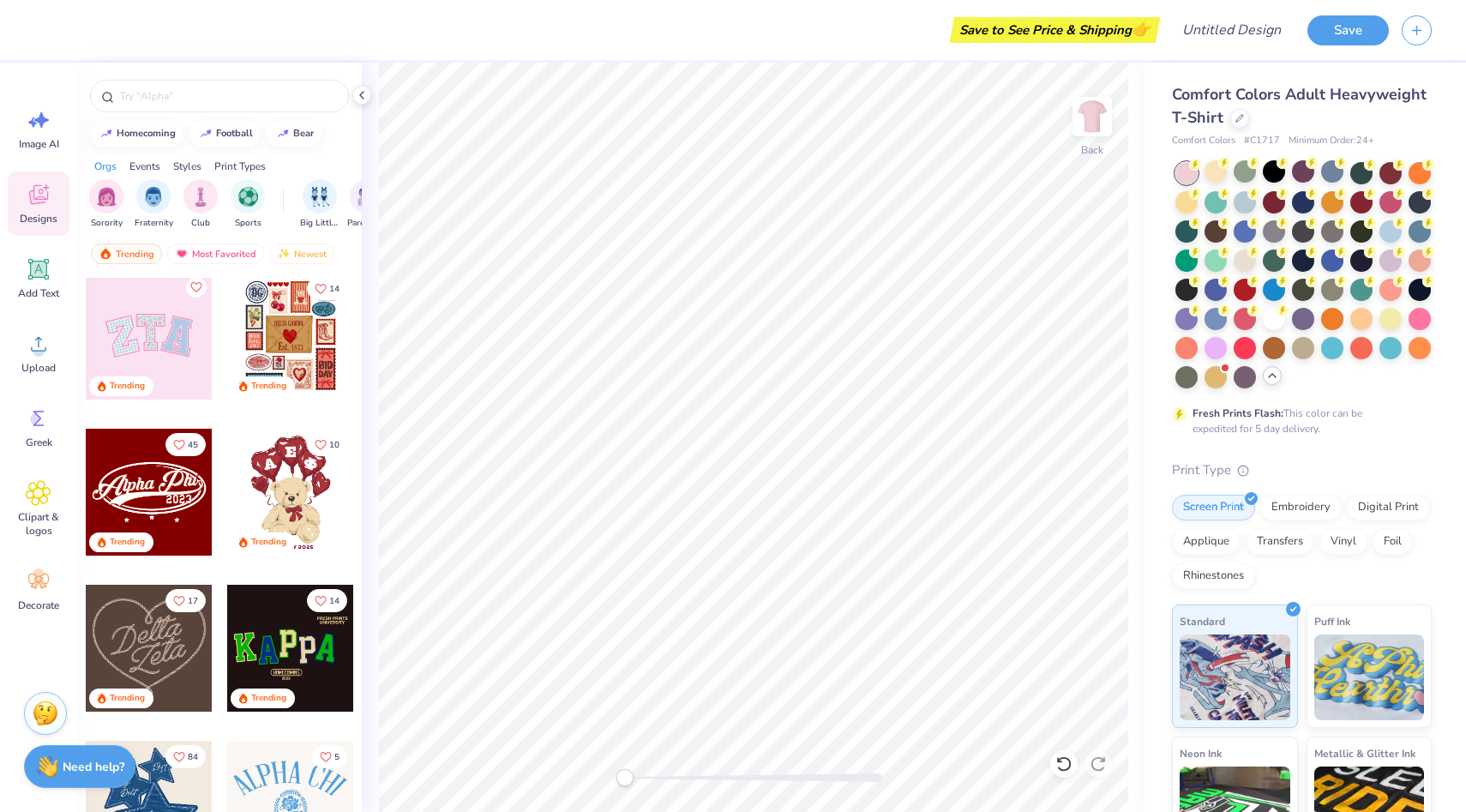
scroll to position [164, 0]
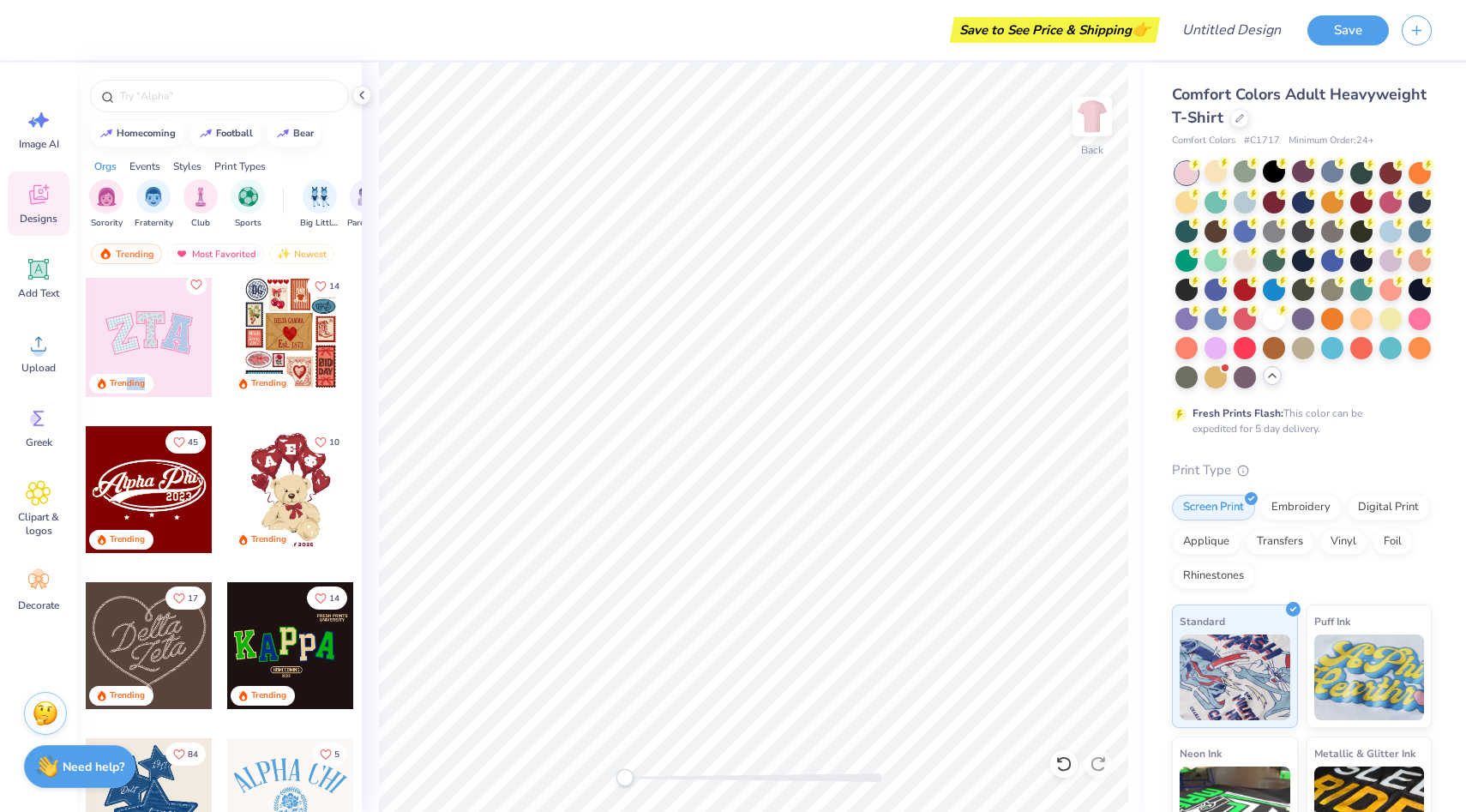
drag, startPoint x: 125, startPoint y: 378, endPoint x: 171, endPoint y: 377, distance: 46.0
click at [171, 377] on div "Trending" at bounding box center [149, 385] width 127 height 23
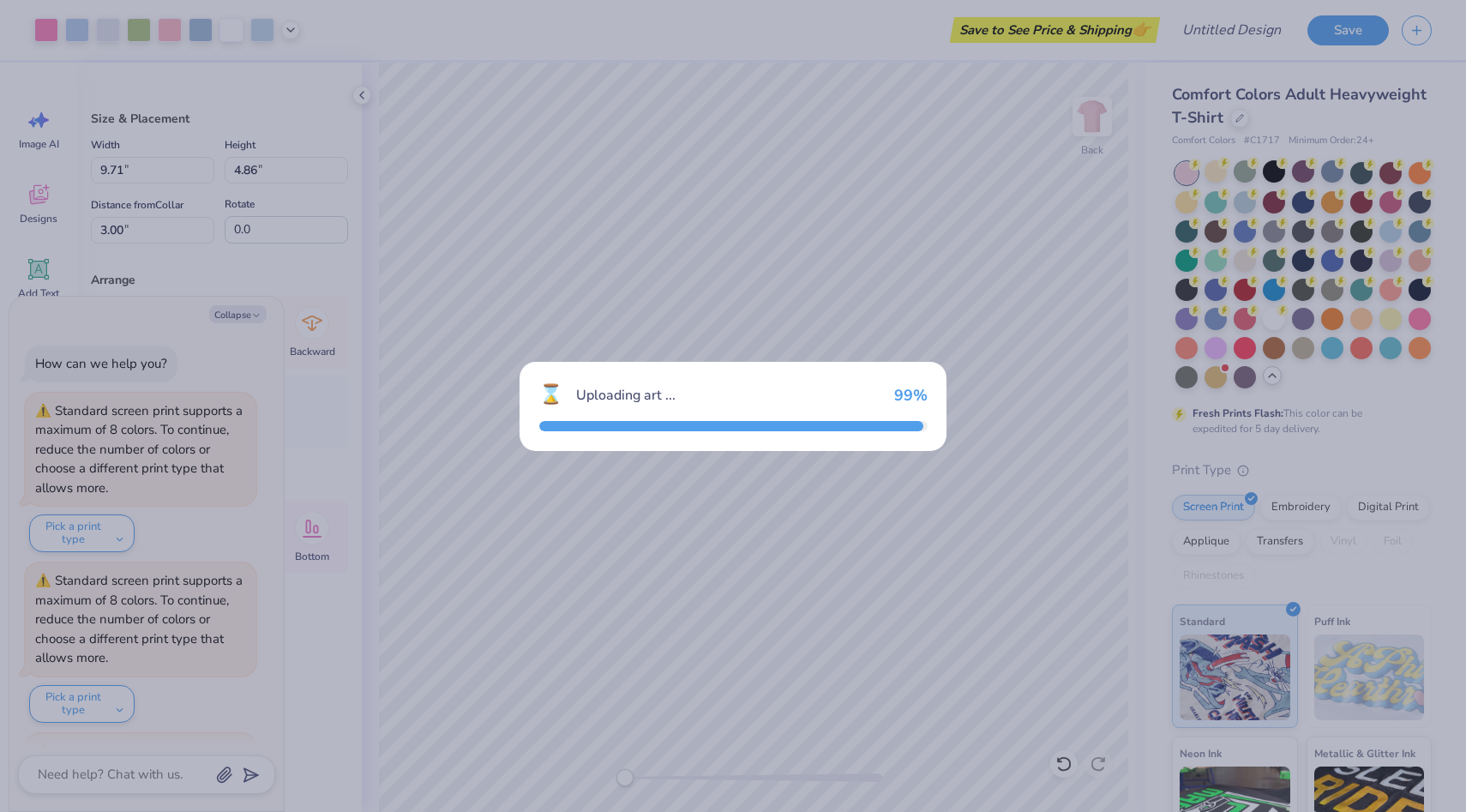
scroll to position [160, 0]
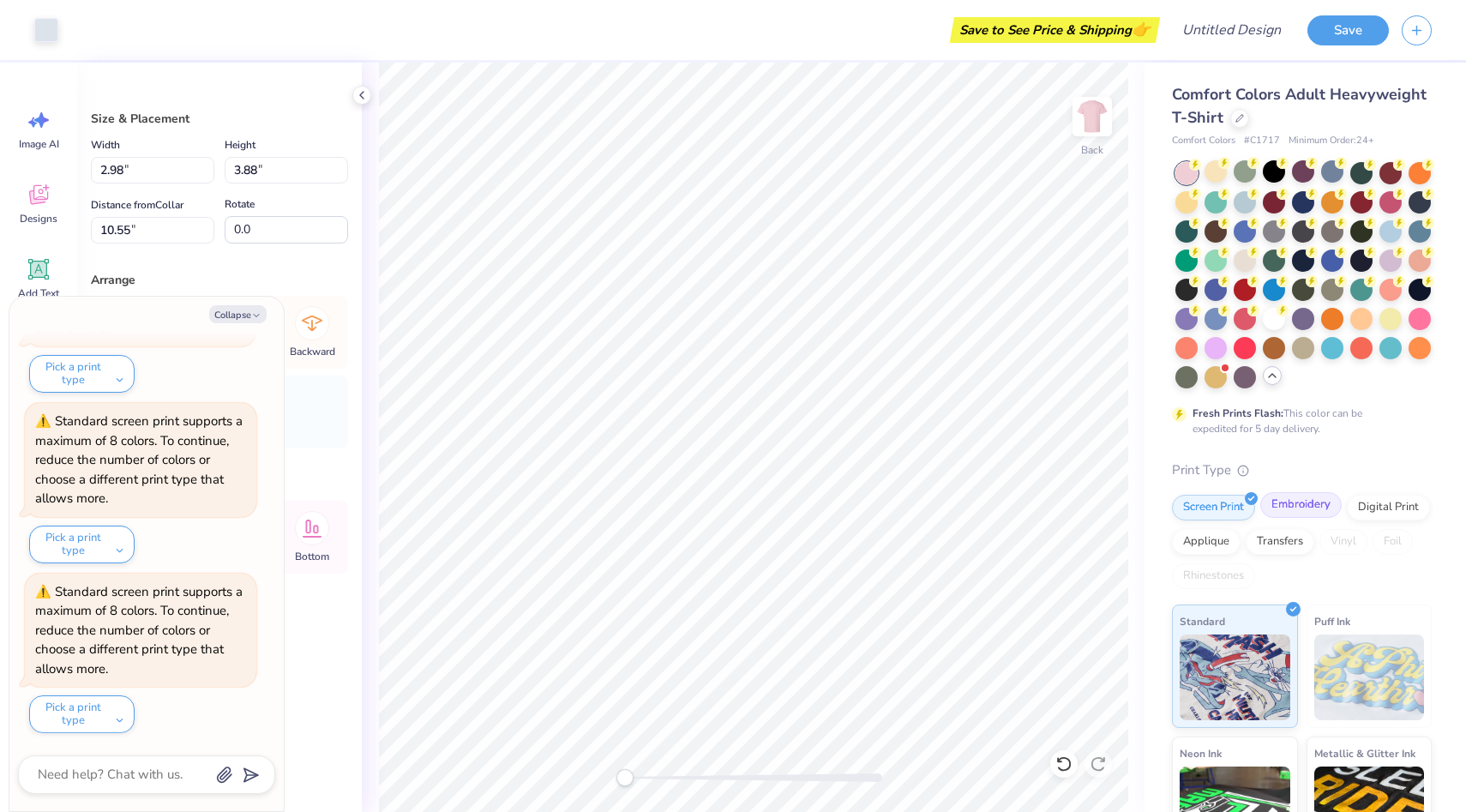
click at [1284, 498] on div "Embroidery" at bounding box center [1302, 504] width 82 height 26
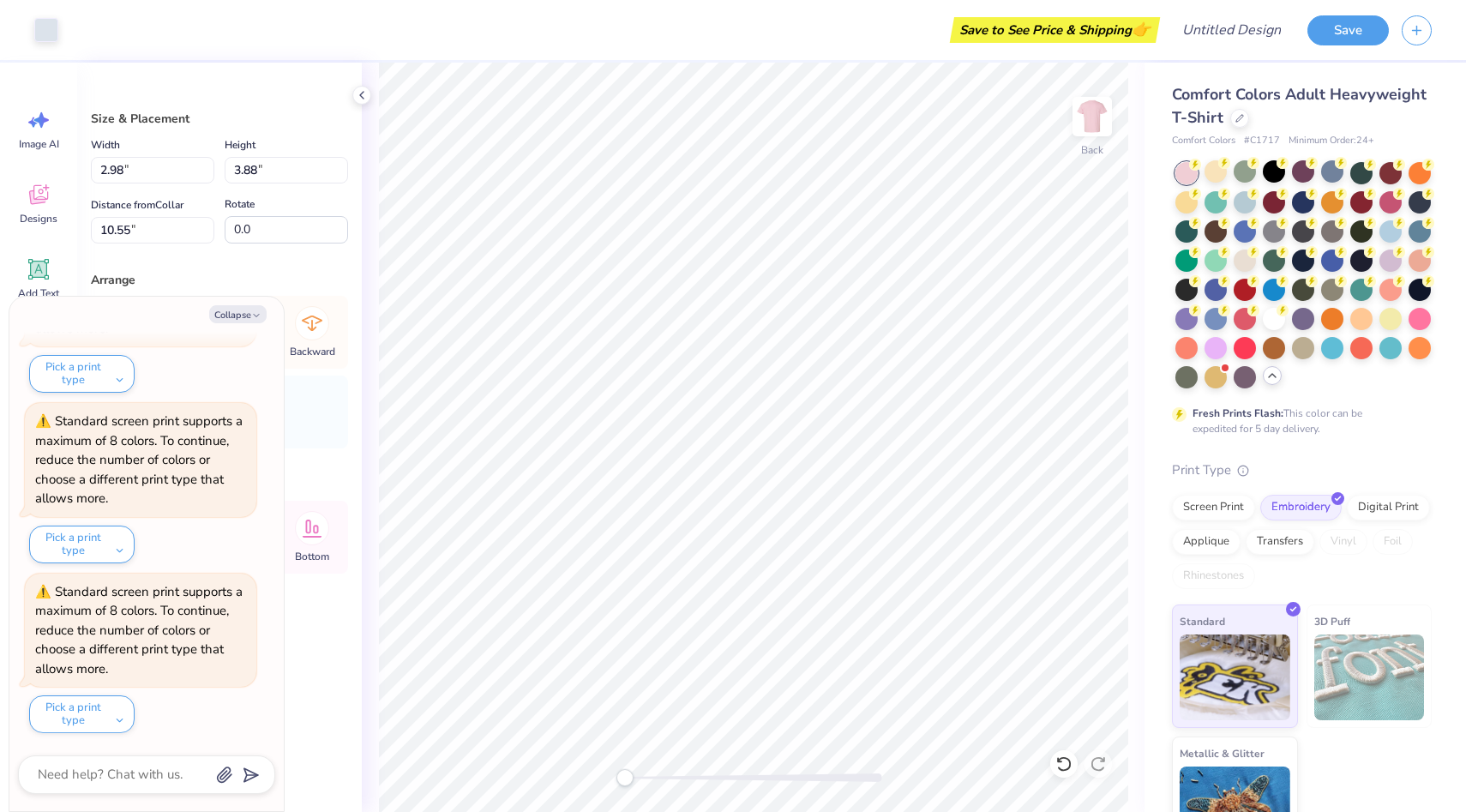
scroll to position [48, 0]
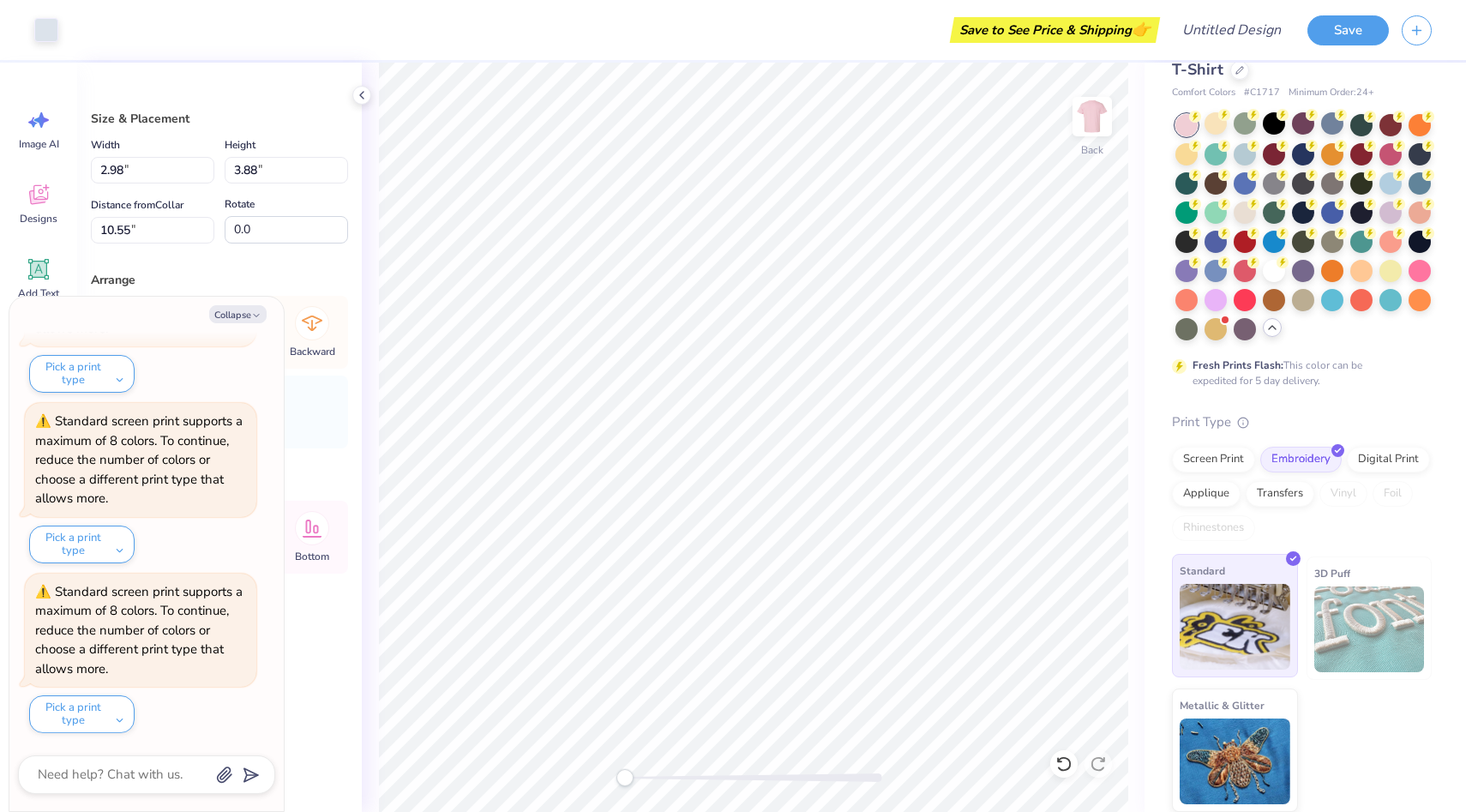
click at [1248, 621] on img at bounding box center [1235, 627] width 110 height 85
click at [1378, 619] on img at bounding box center [1369, 629] width 110 height 85
click at [1344, 609] on img at bounding box center [1369, 629] width 110 height 85
click at [1379, 460] on div "Digital Print" at bounding box center [1389, 456] width 84 height 26
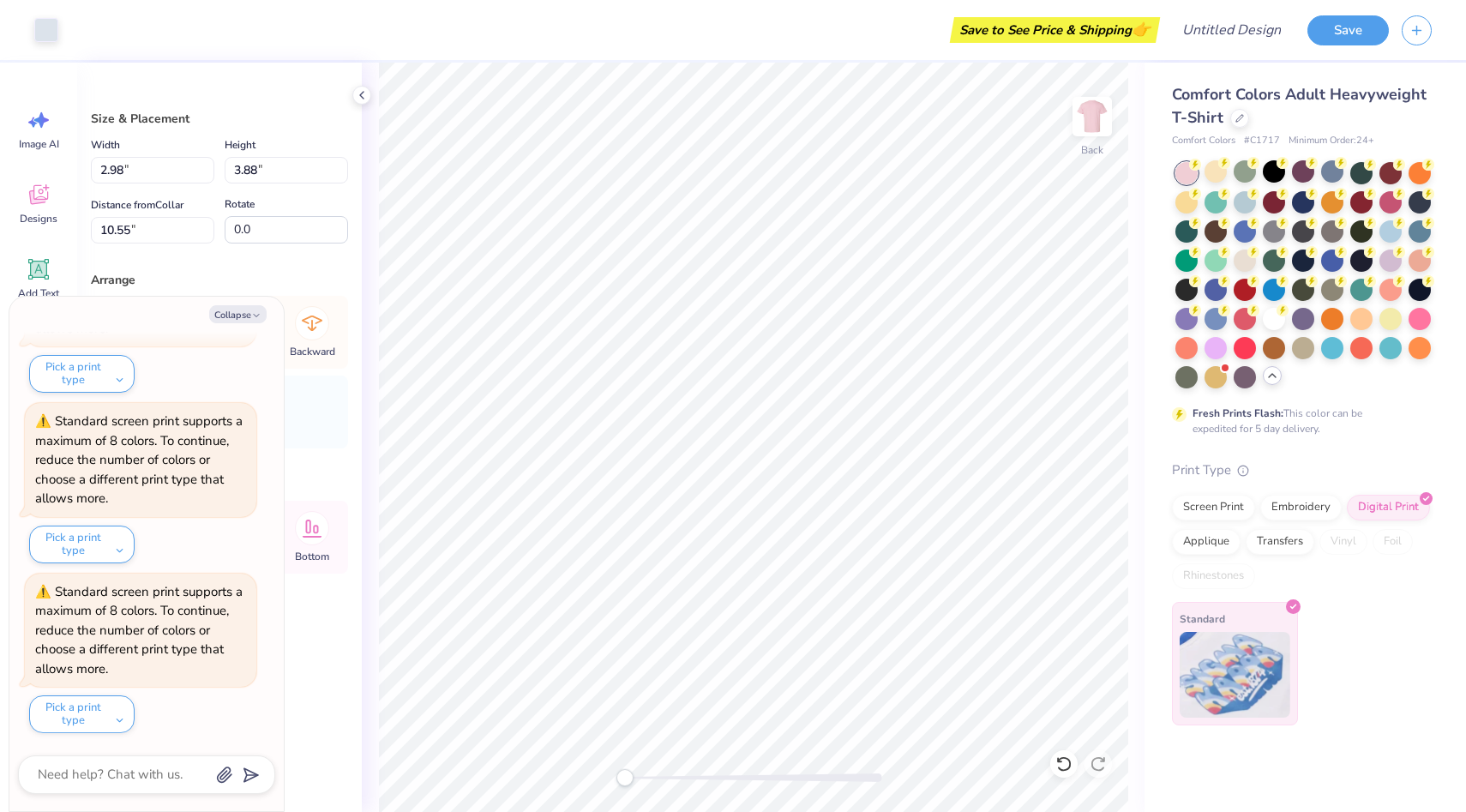
click at [1247, 641] on img at bounding box center [1235, 674] width 110 height 85
click at [1197, 547] on div "Applique" at bounding box center [1207, 538] width 68 height 26
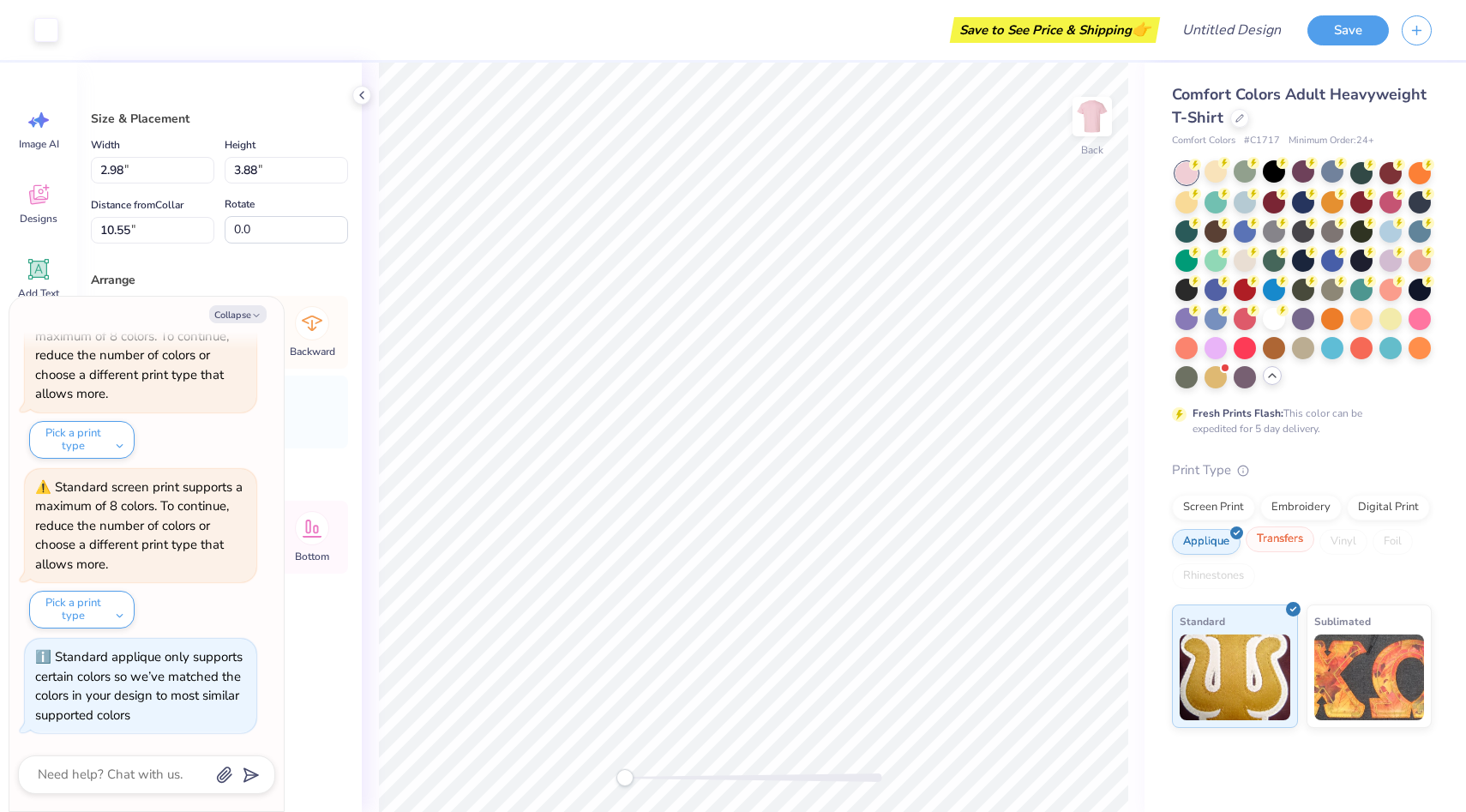
click at [1276, 547] on div "Transfers" at bounding box center [1280, 538] width 68 height 26
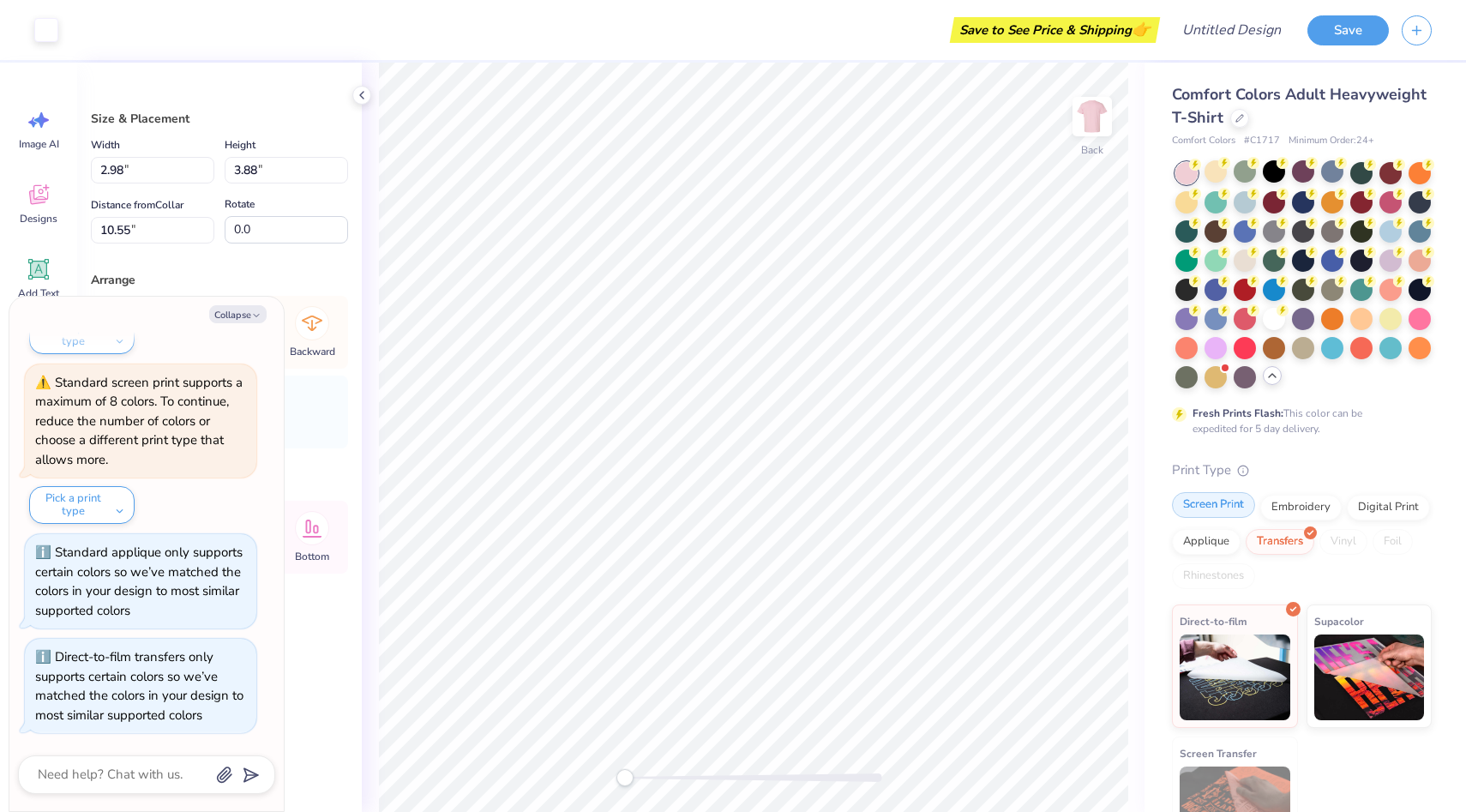
click at [1217, 501] on div "Screen Print" at bounding box center [1214, 504] width 84 height 26
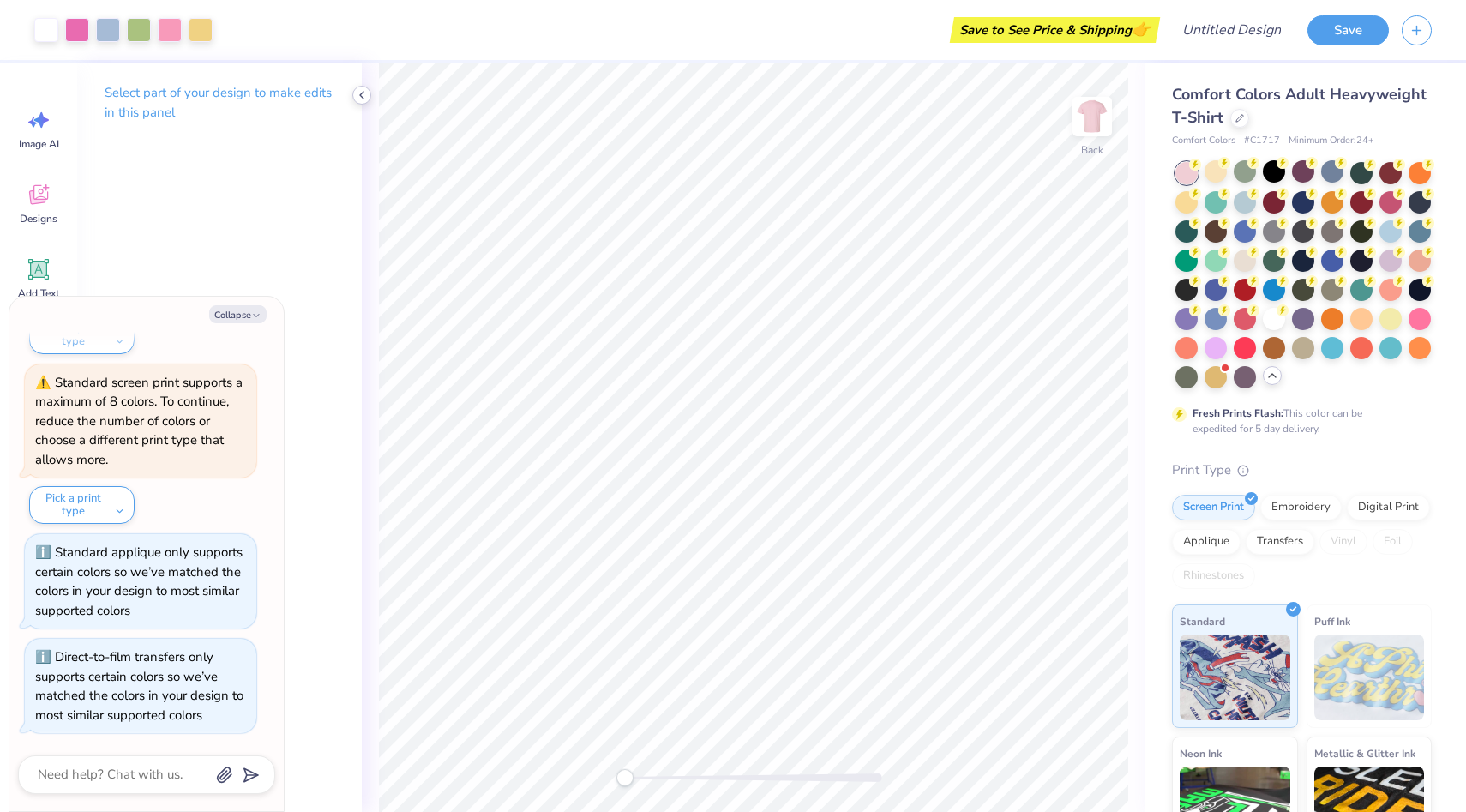
click at [354, 92] on div at bounding box center [362, 95] width 19 height 19
type textarea "x"
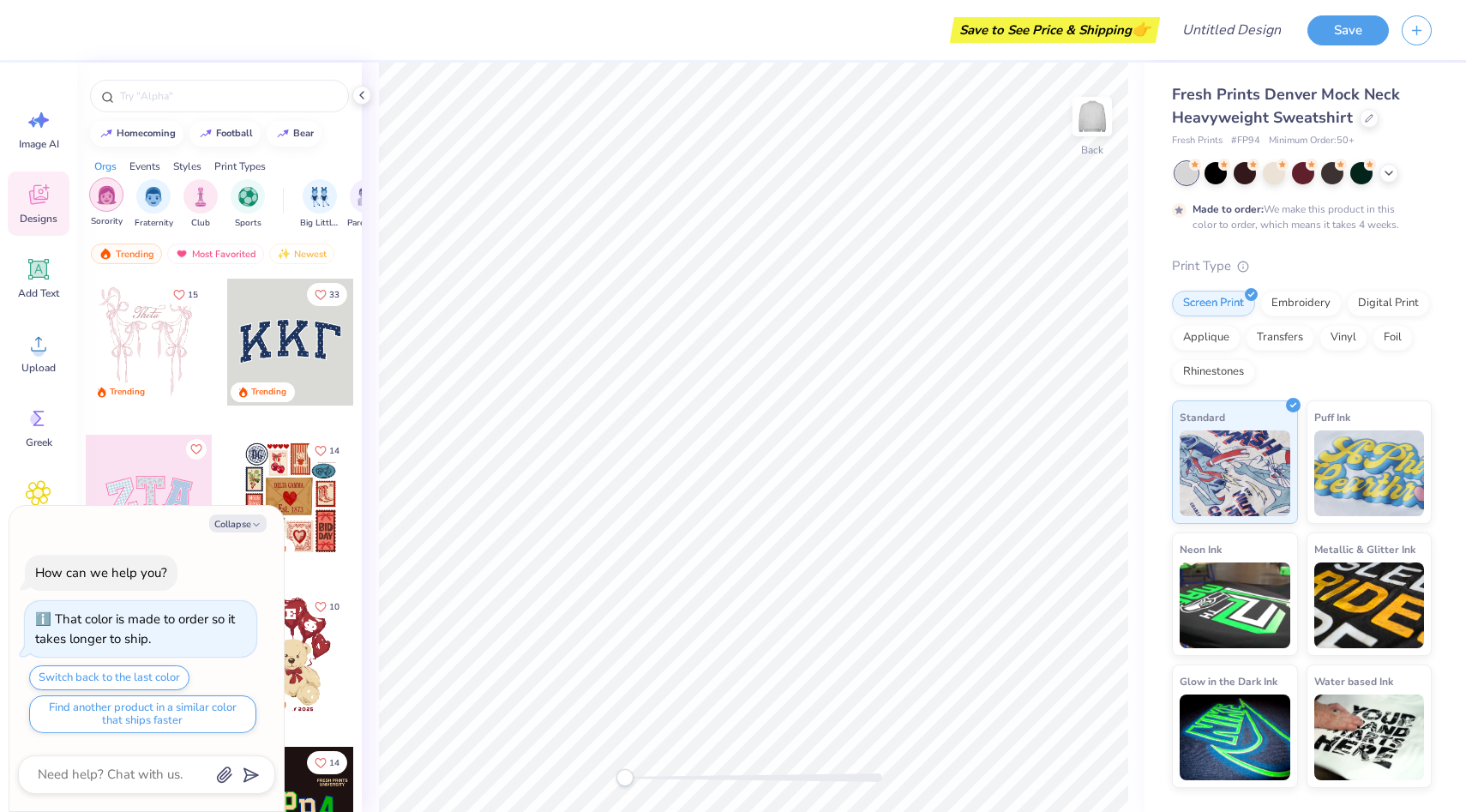
click at [110, 208] on div "filter for Sorority" at bounding box center [106, 195] width 34 height 34
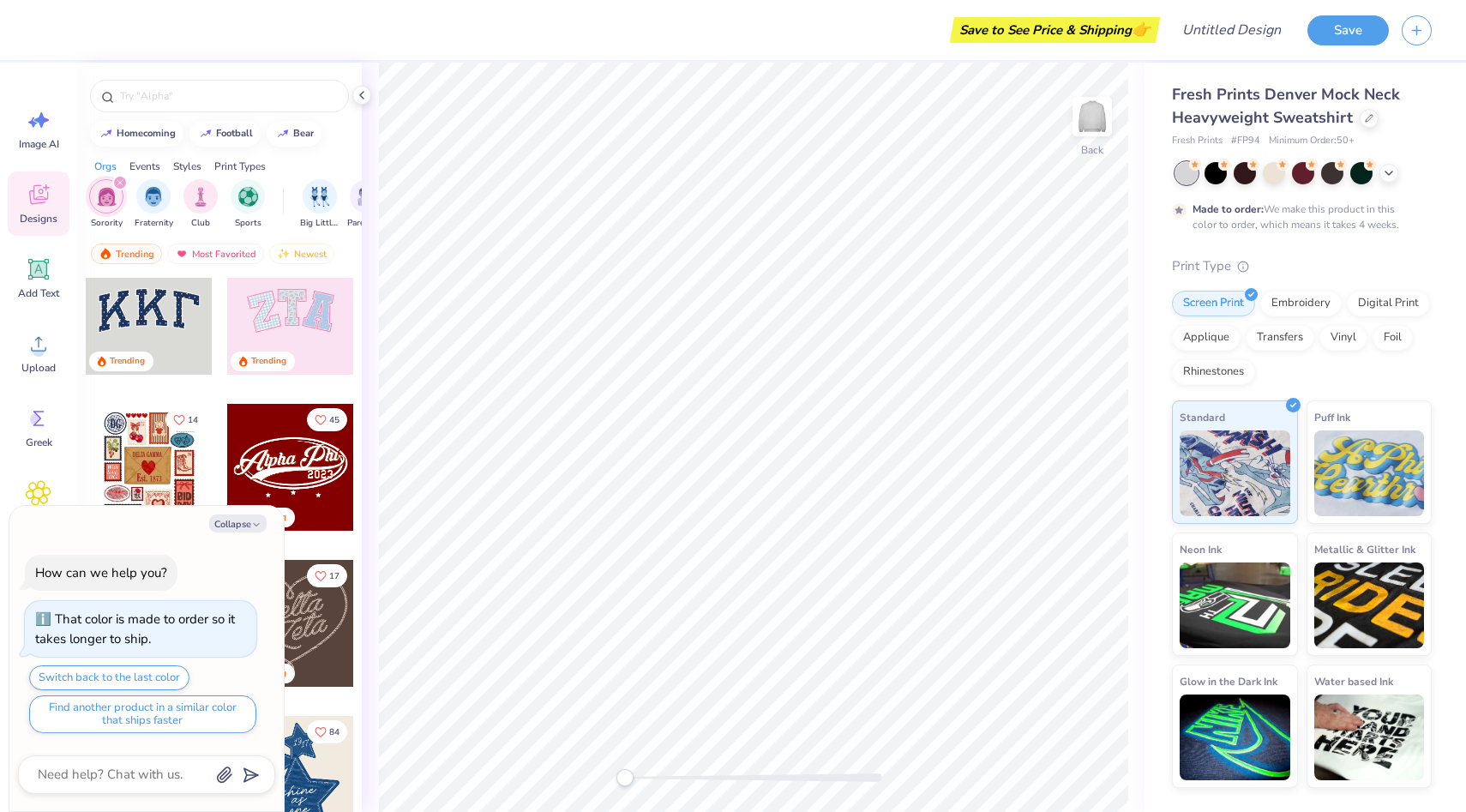
scroll to position [31, 0]
click at [259, 324] on div at bounding box center [291, 311] width 127 height 127
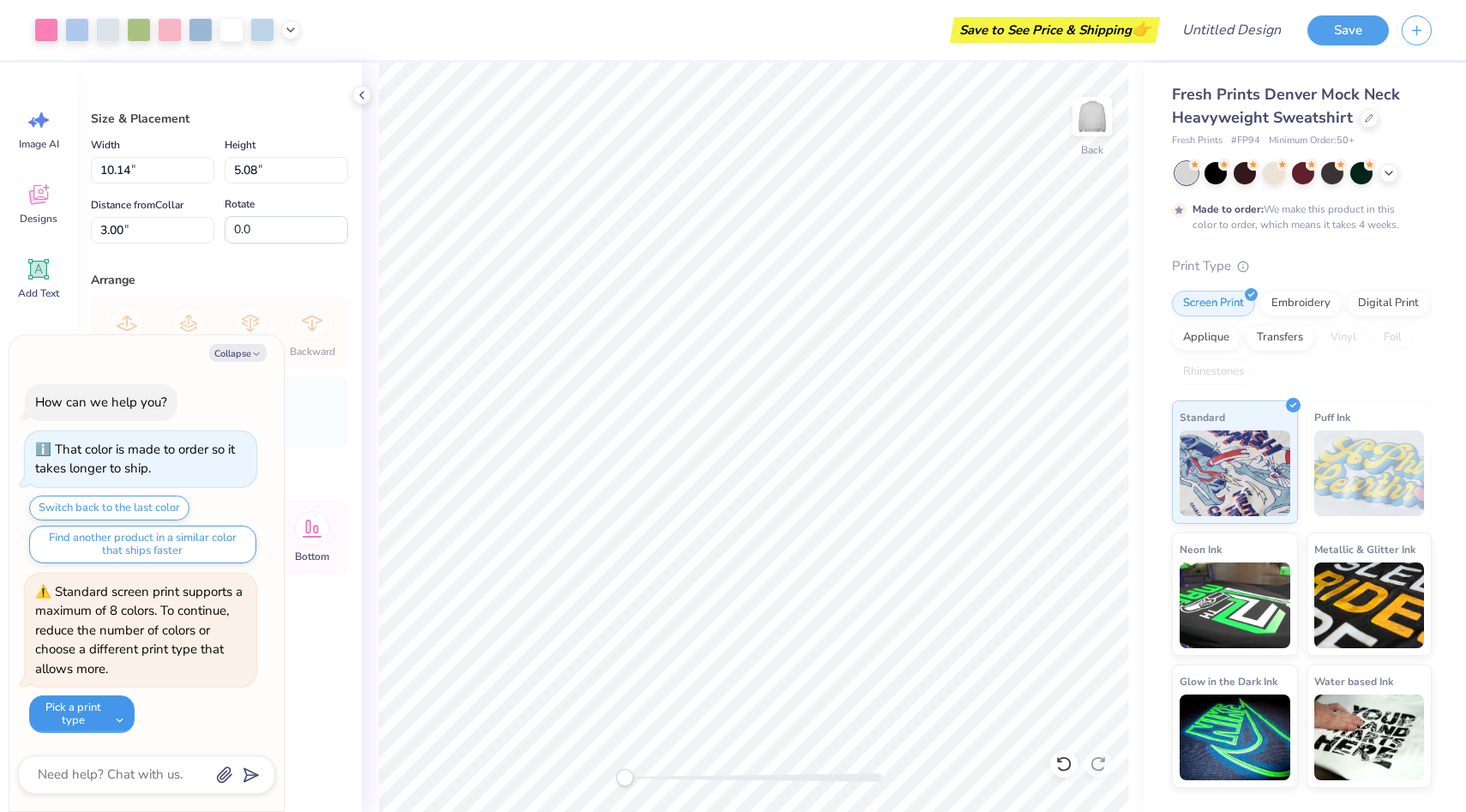
click at [98, 727] on button "Pick a print type" at bounding box center [82, 714] width 105 height 38
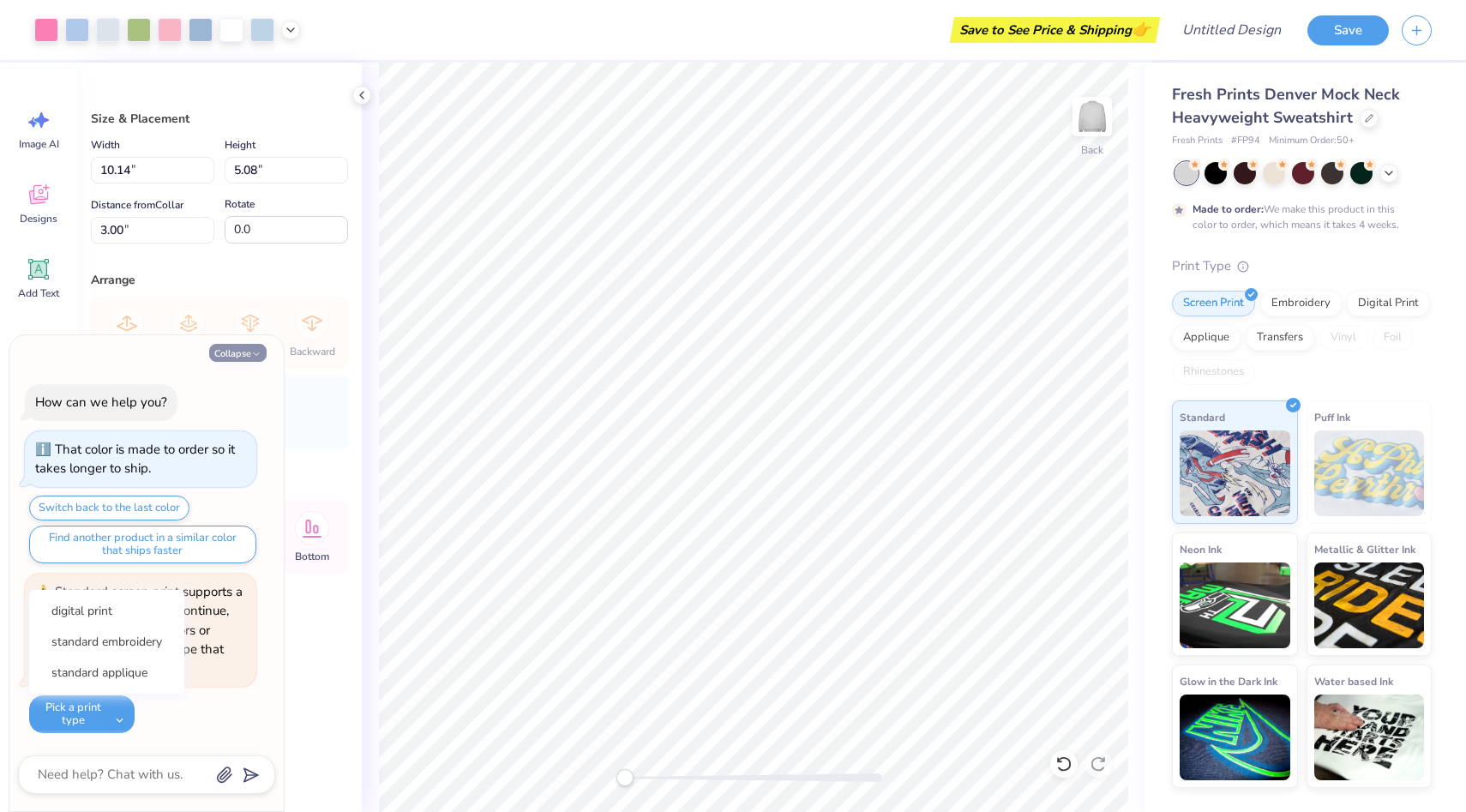
click at [243, 358] on button "Collapse" at bounding box center [238, 352] width 57 height 18
type textarea "x"
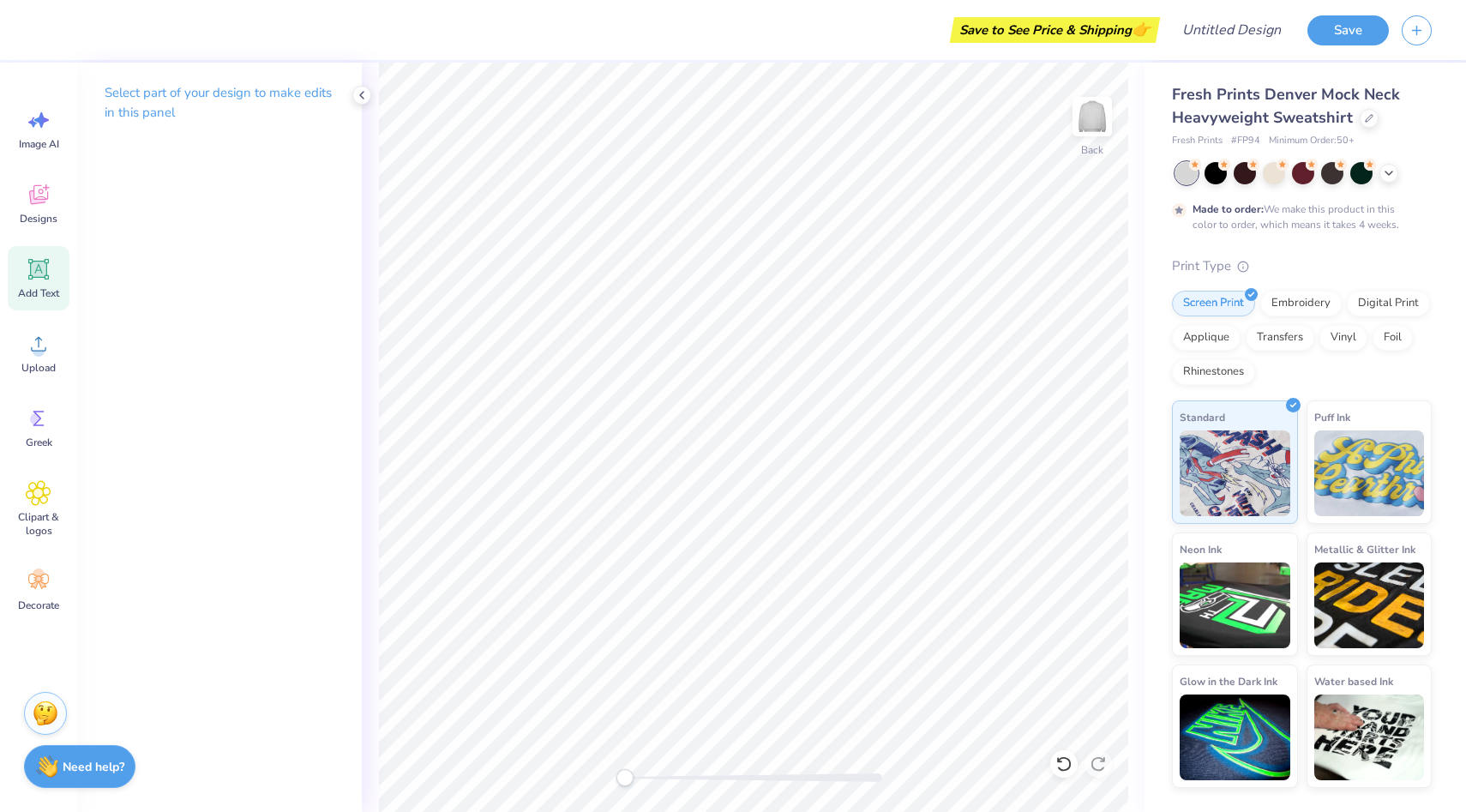
click at [39, 280] on icon at bounding box center [38, 269] width 26 height 26
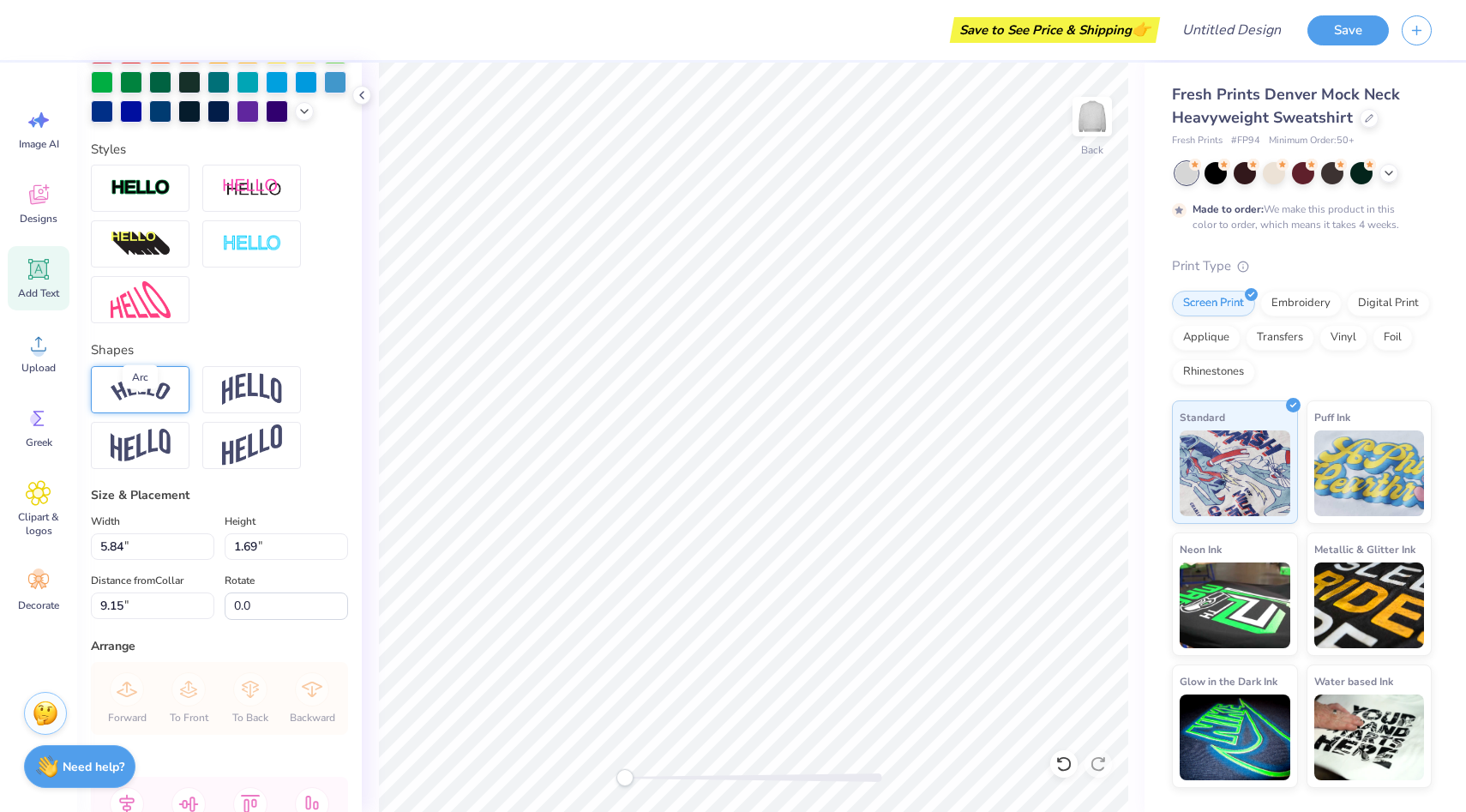
scroll to position [487, 0]
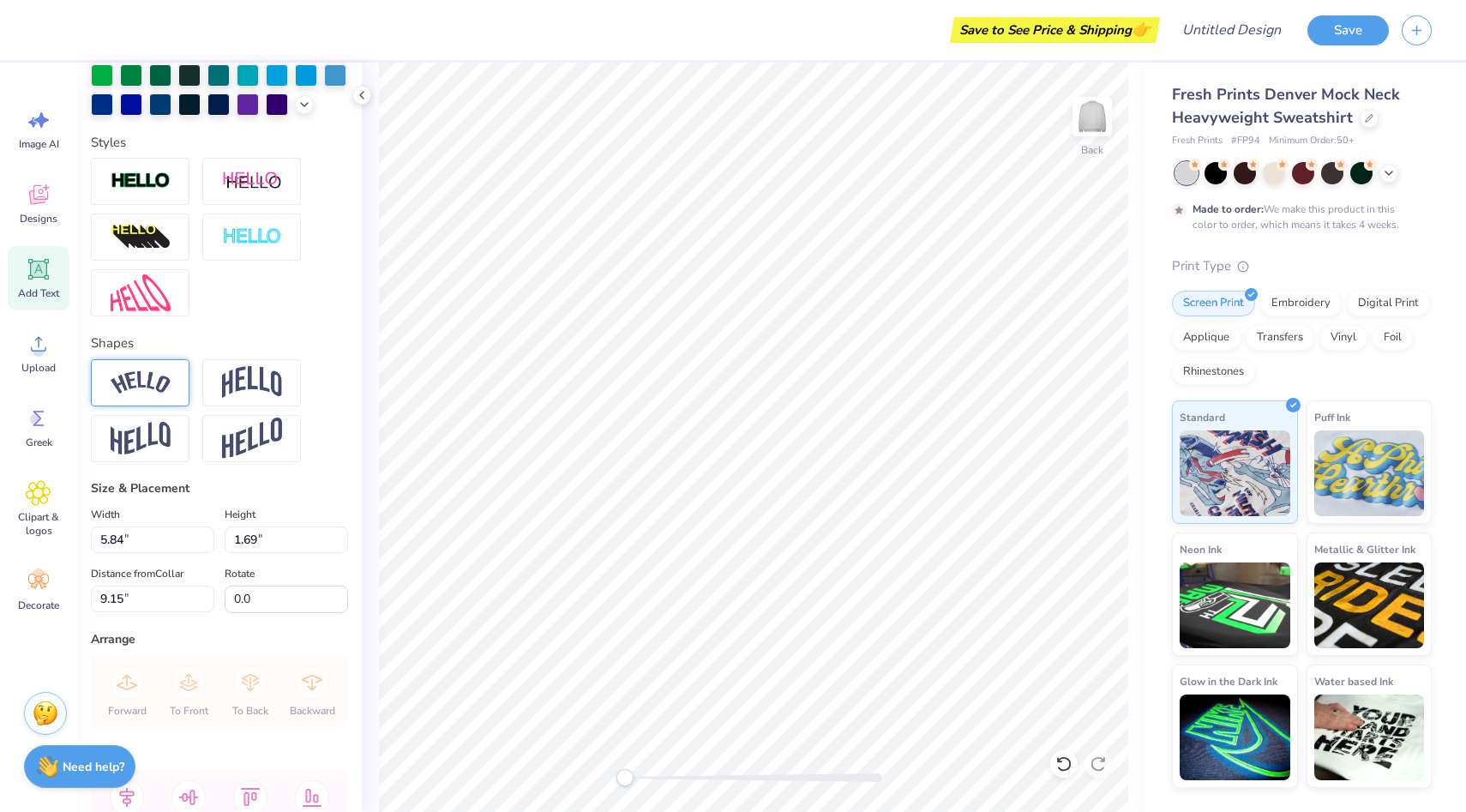
type textarea "2WO"
click at [150, 399] on div at bounding box center [141, 383] width 99 height 47
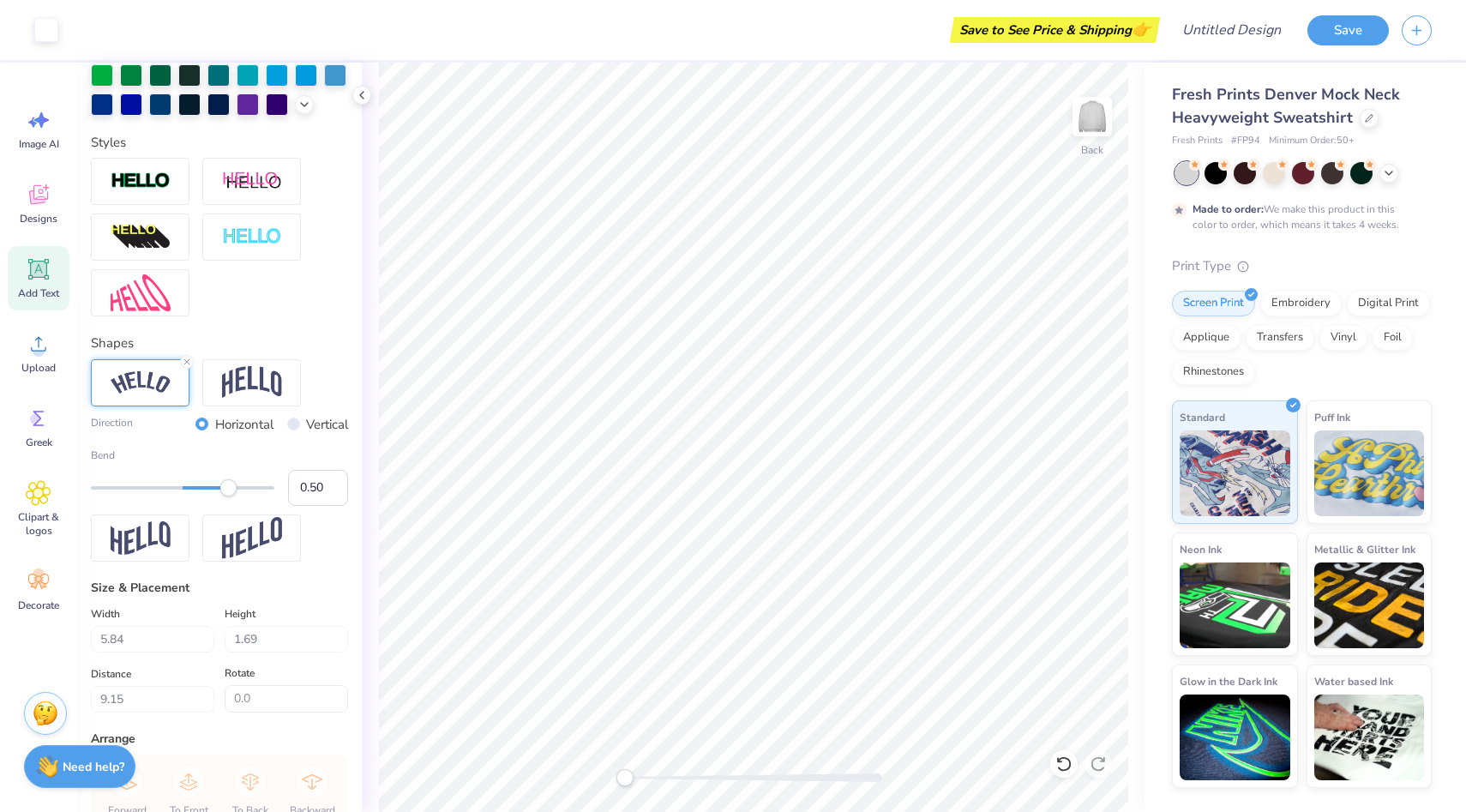
type input "6.58"
type input "2.28"
type input "8.86"
click at [186, 364] on icon at bounding box center [186, 361] width 10 height 10
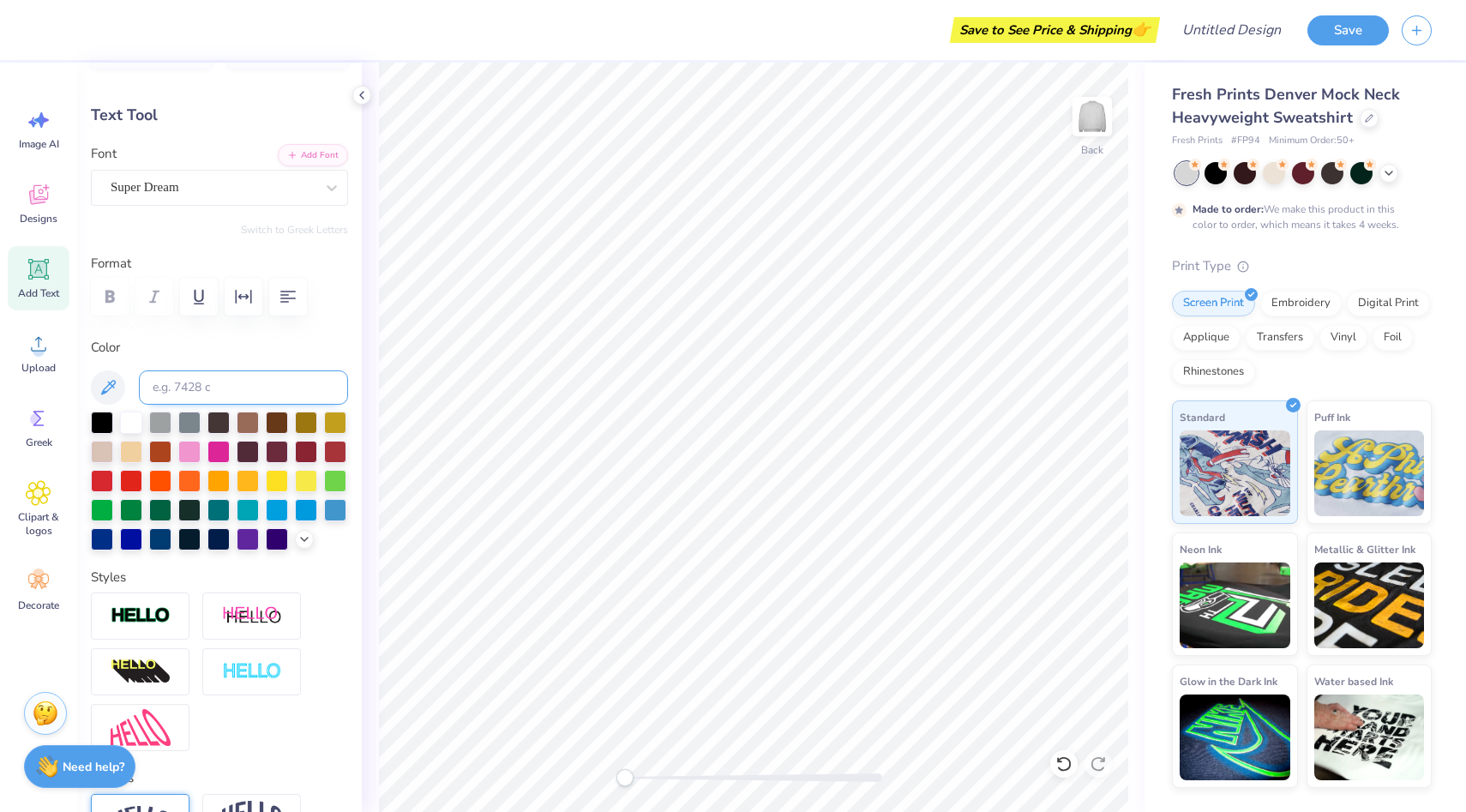
scroll to position [0, 0]
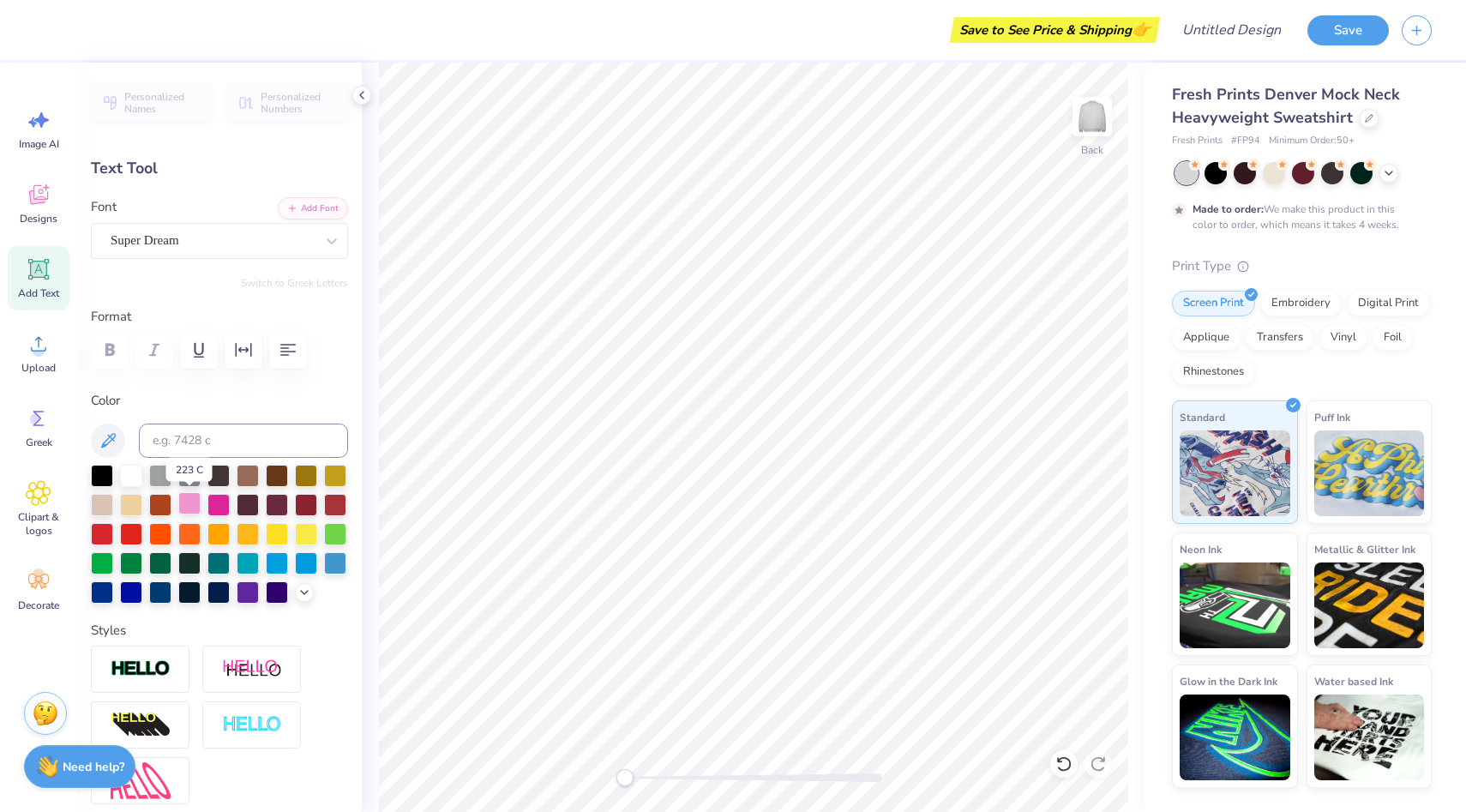
click at [188, 501] on div at bounding box center [189, 502] width 22 height 22
click at [127, 475] on div at bounding box center [130, 473] width 22 height 22
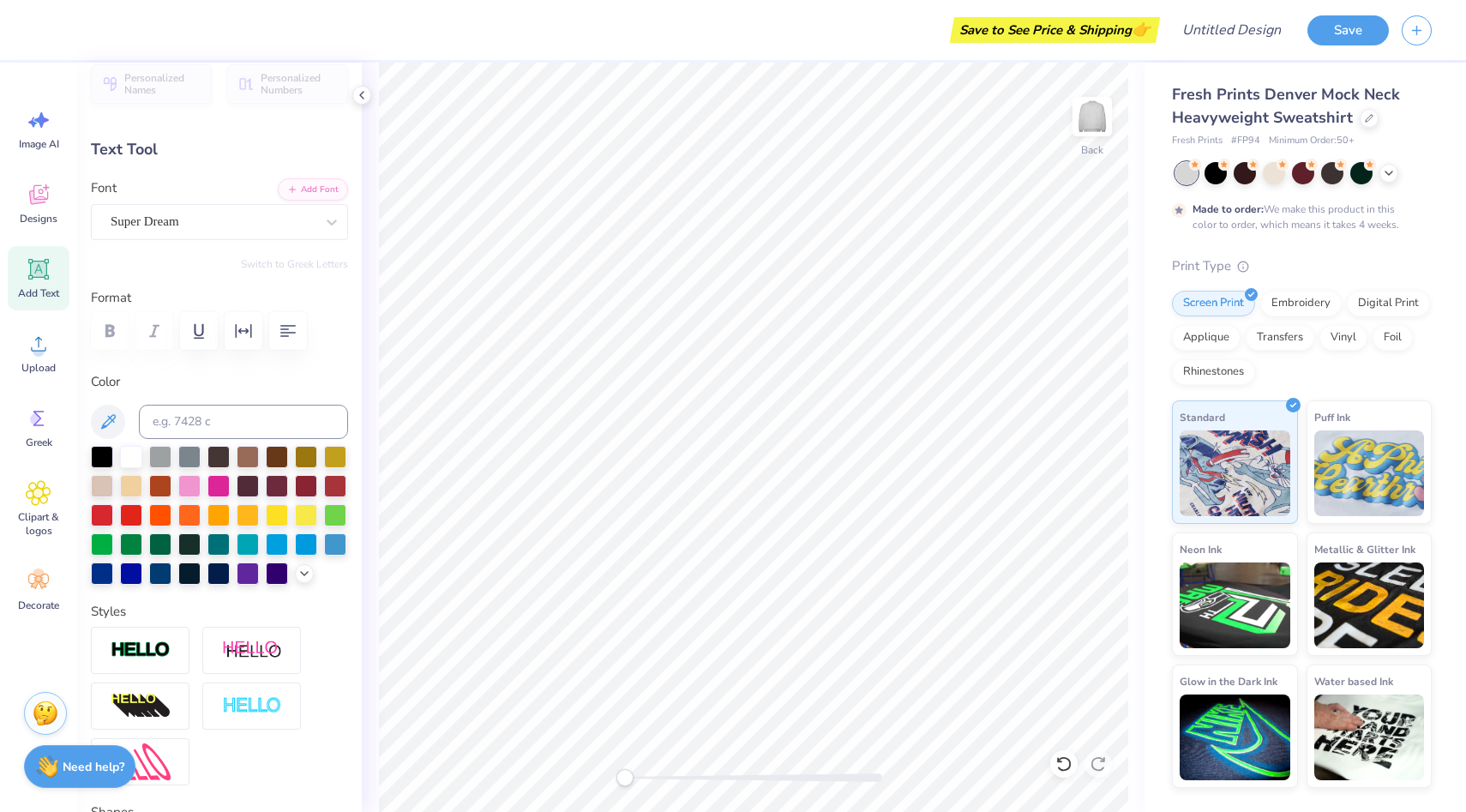
scroll to position [3, 0]
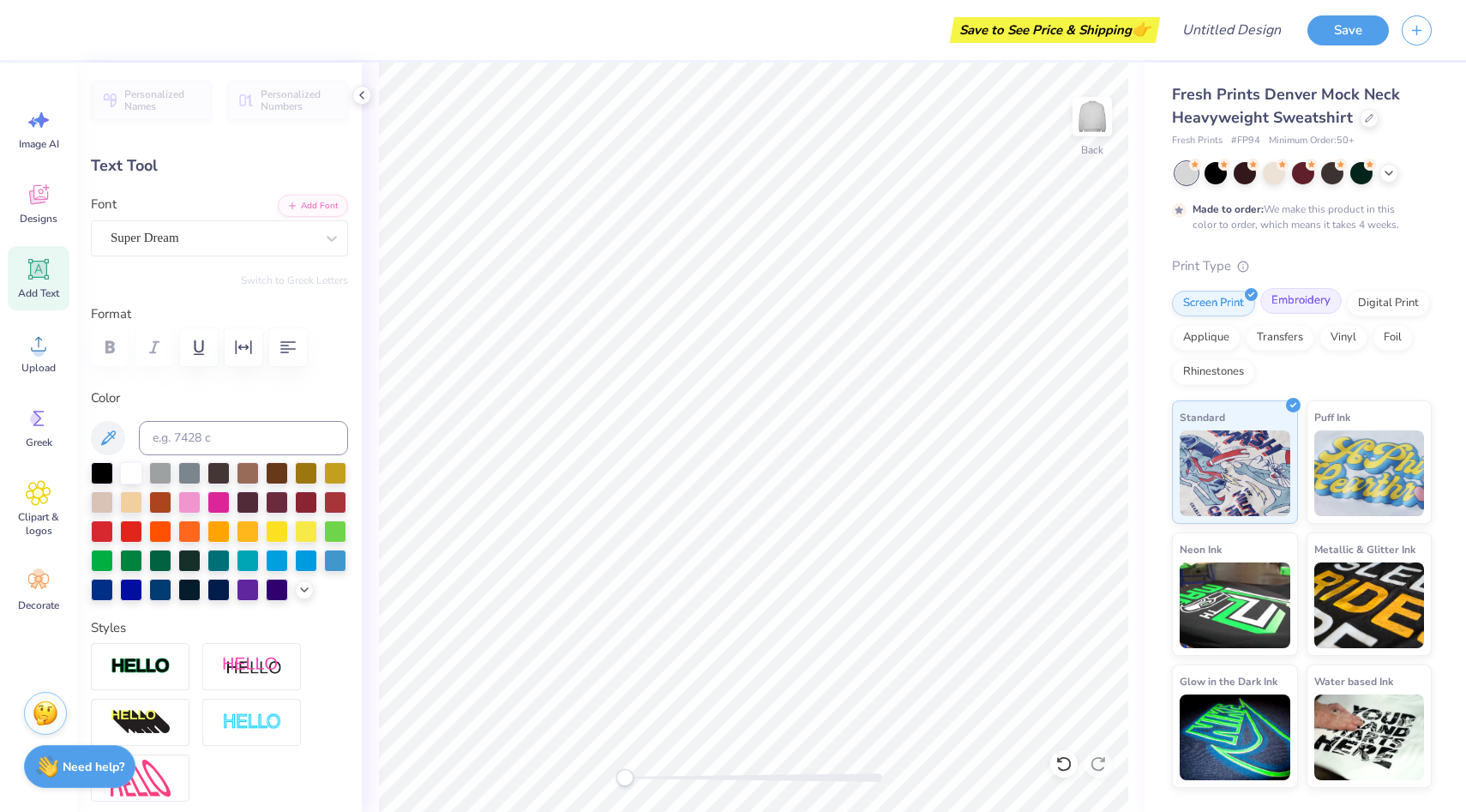
click at [1299, 304] on div "Embroidery" at bounding box center [1302, 300] width 82 height 26
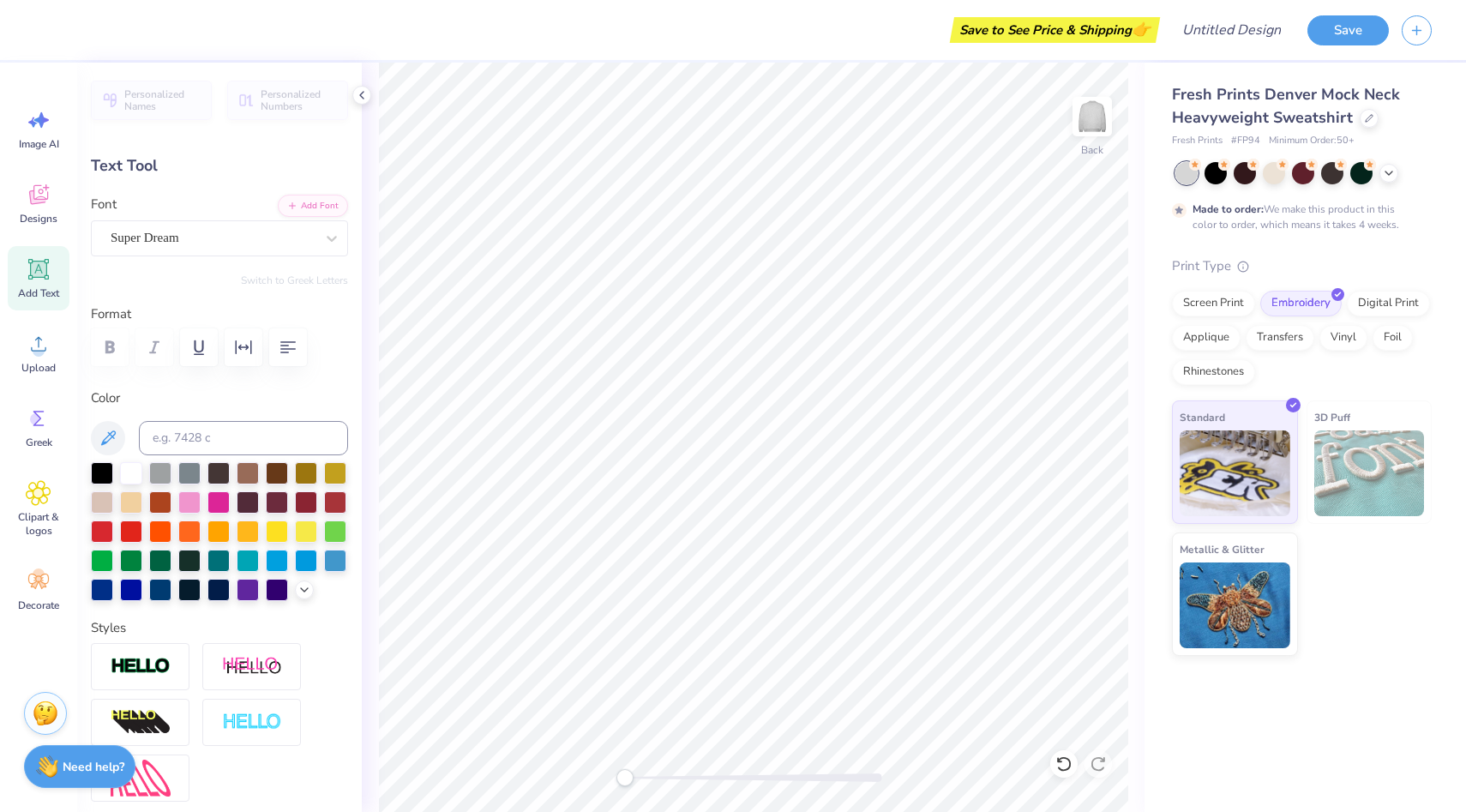
click at [1386, 458] on img at bounding box center [1369, 473] width 110 height 85
click at [1280, 443] on img at bounding box center [1235, 470] width 110 height 85
click at [1245, 595] on img at bounding box center [1235, 602] width 110 height 85
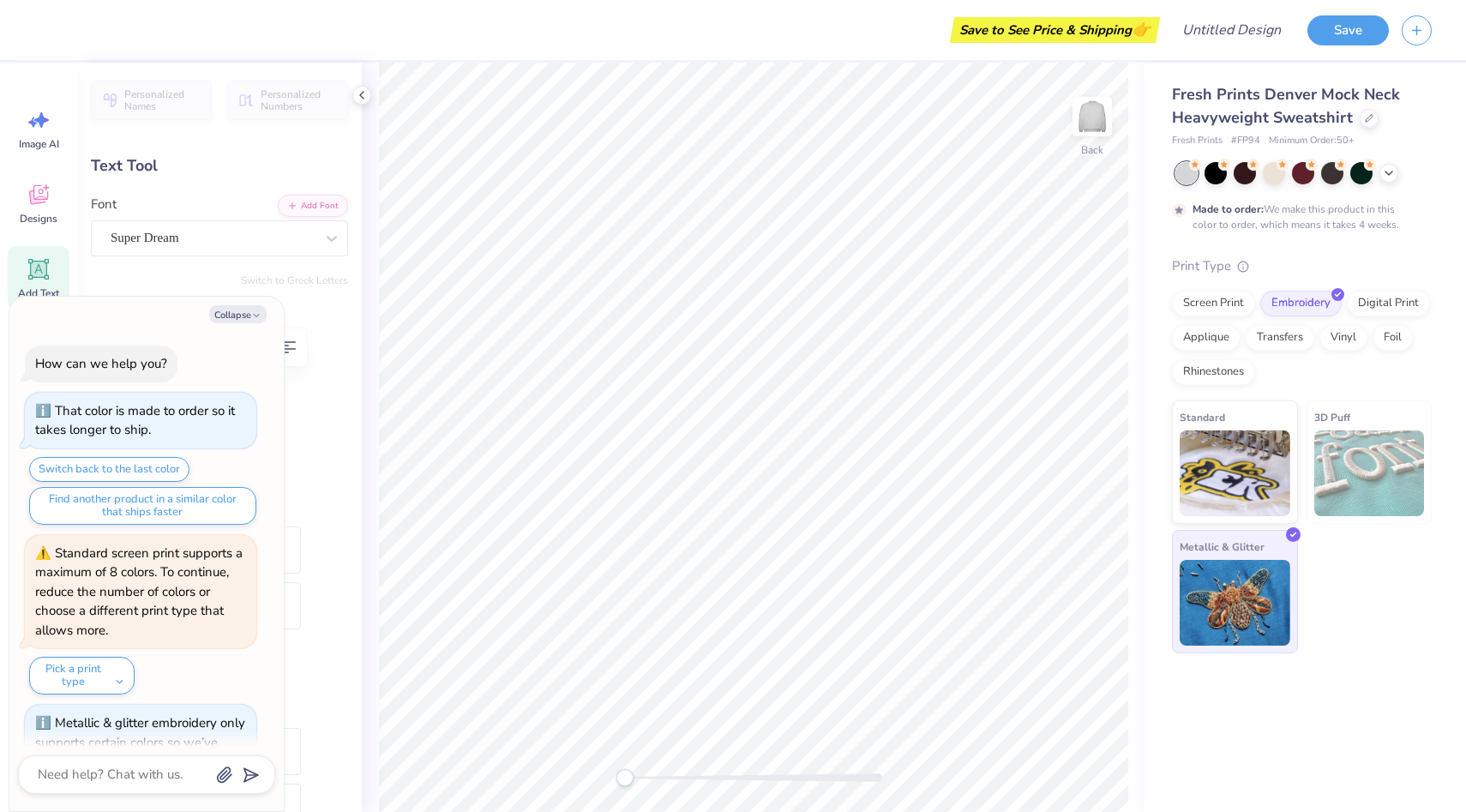
scroll to position [66, 0]
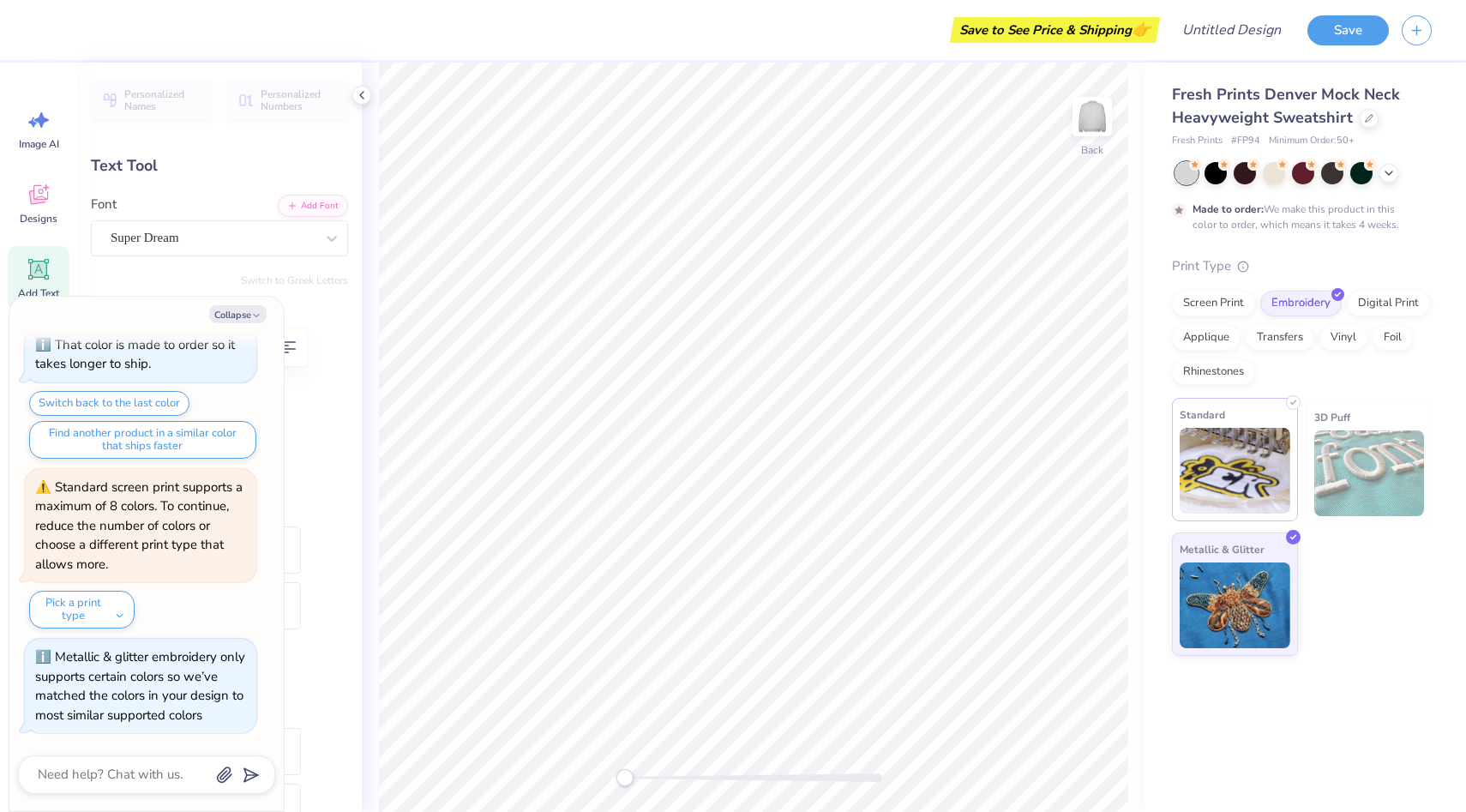
click at [1230, 458] on img at bounding box center [1235, 470] width 110 height 85
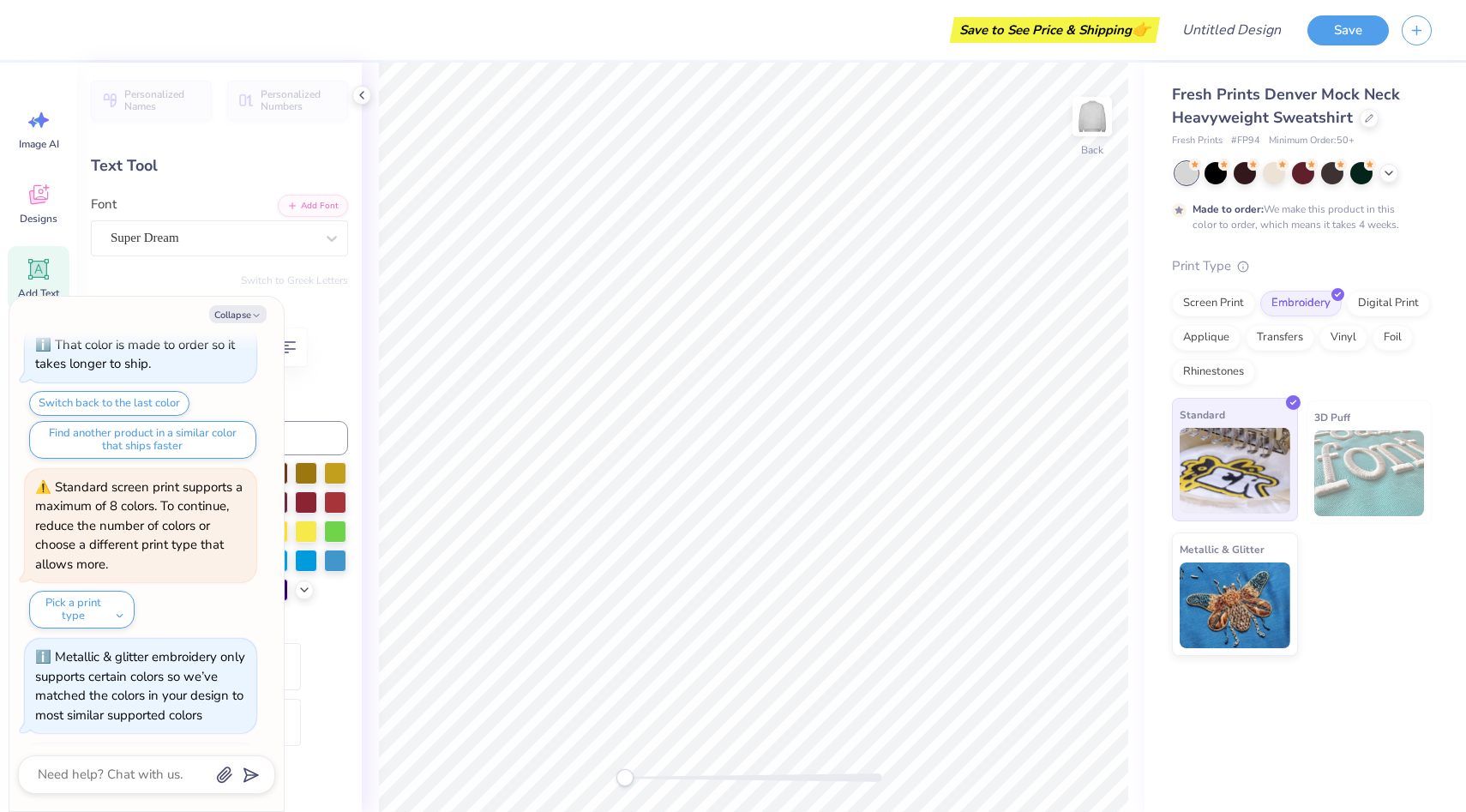
scroll to position [171, 0]
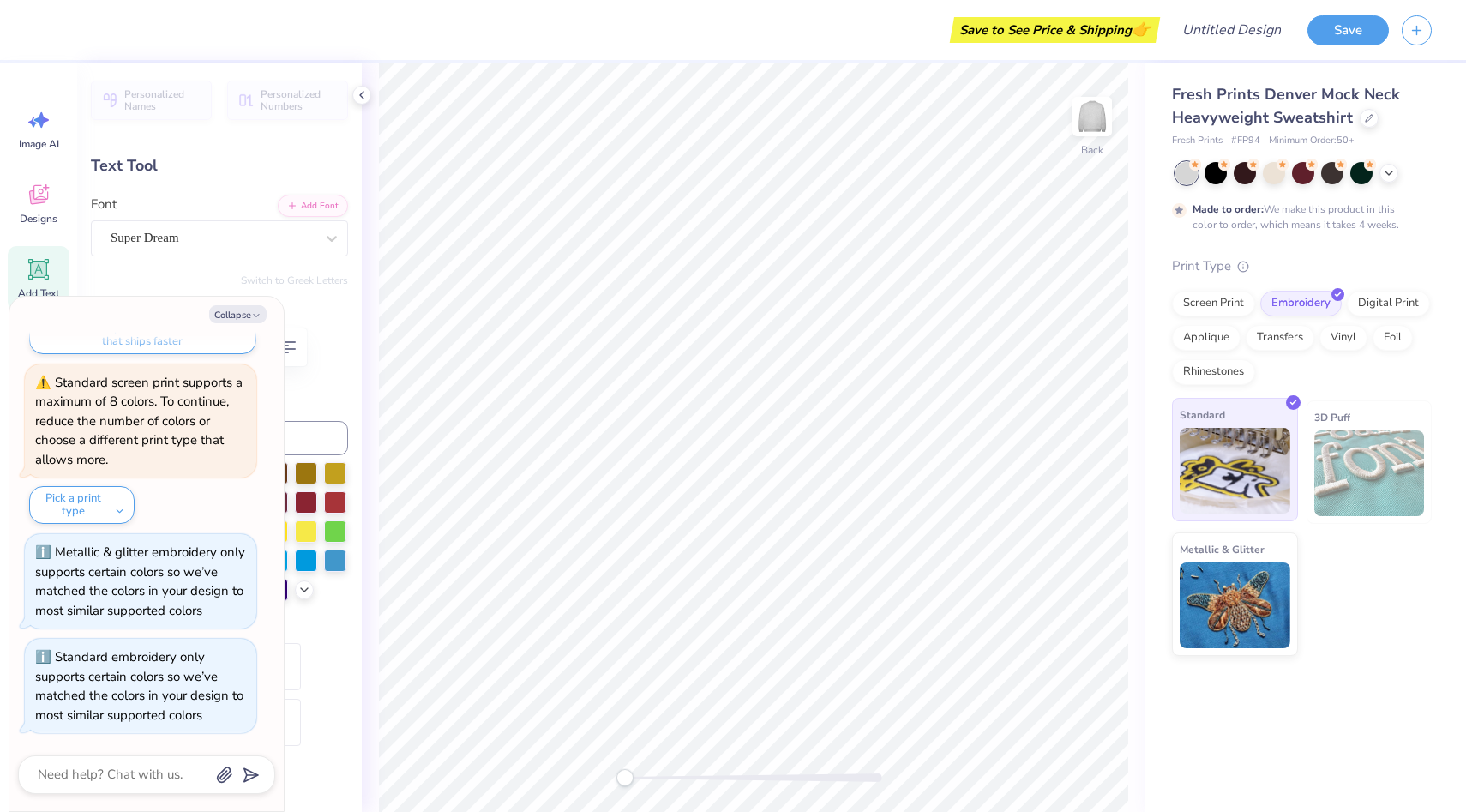
click at [1234, 435] on img at bounding box center [1235, 470] width 110 height 85
type textarea "x"
type input "4.80"
type input "1.69"
type input "2.98"
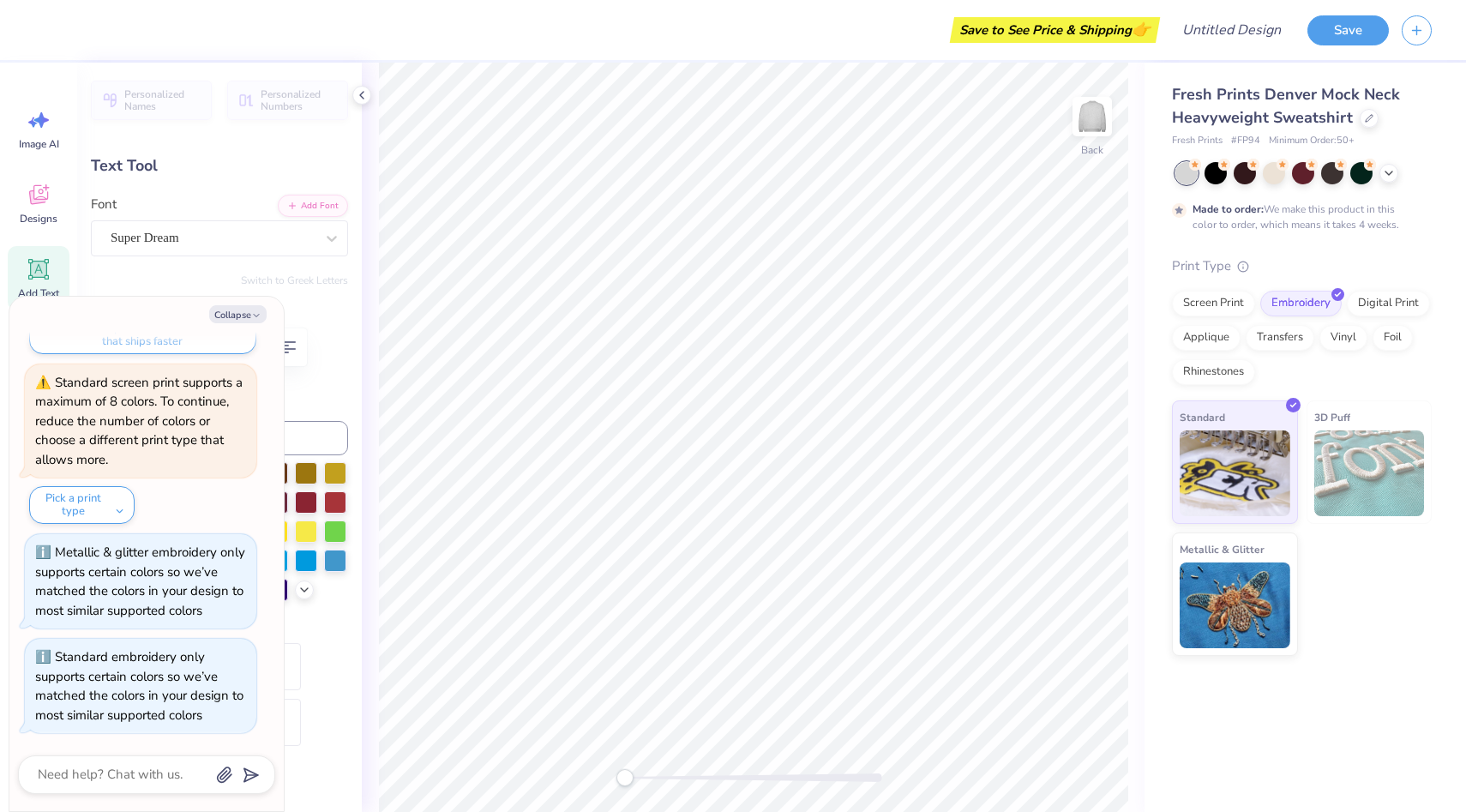
type textarea "x"
type textarea "2W\O"
type textarea "x"
type textarea "2WO"
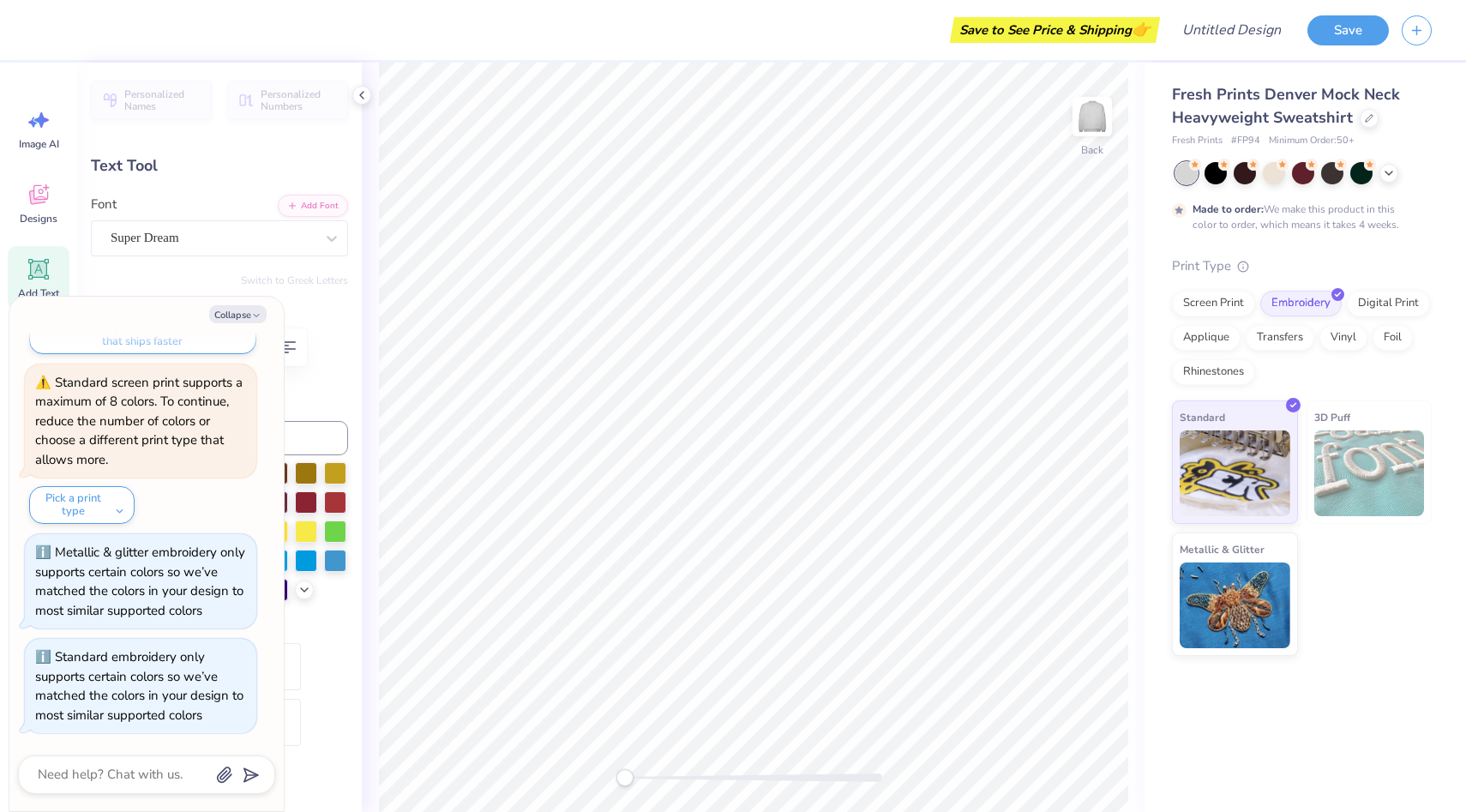
type textarea "x"
type textarea "2O"
type textarea "x"
type textarea "O"
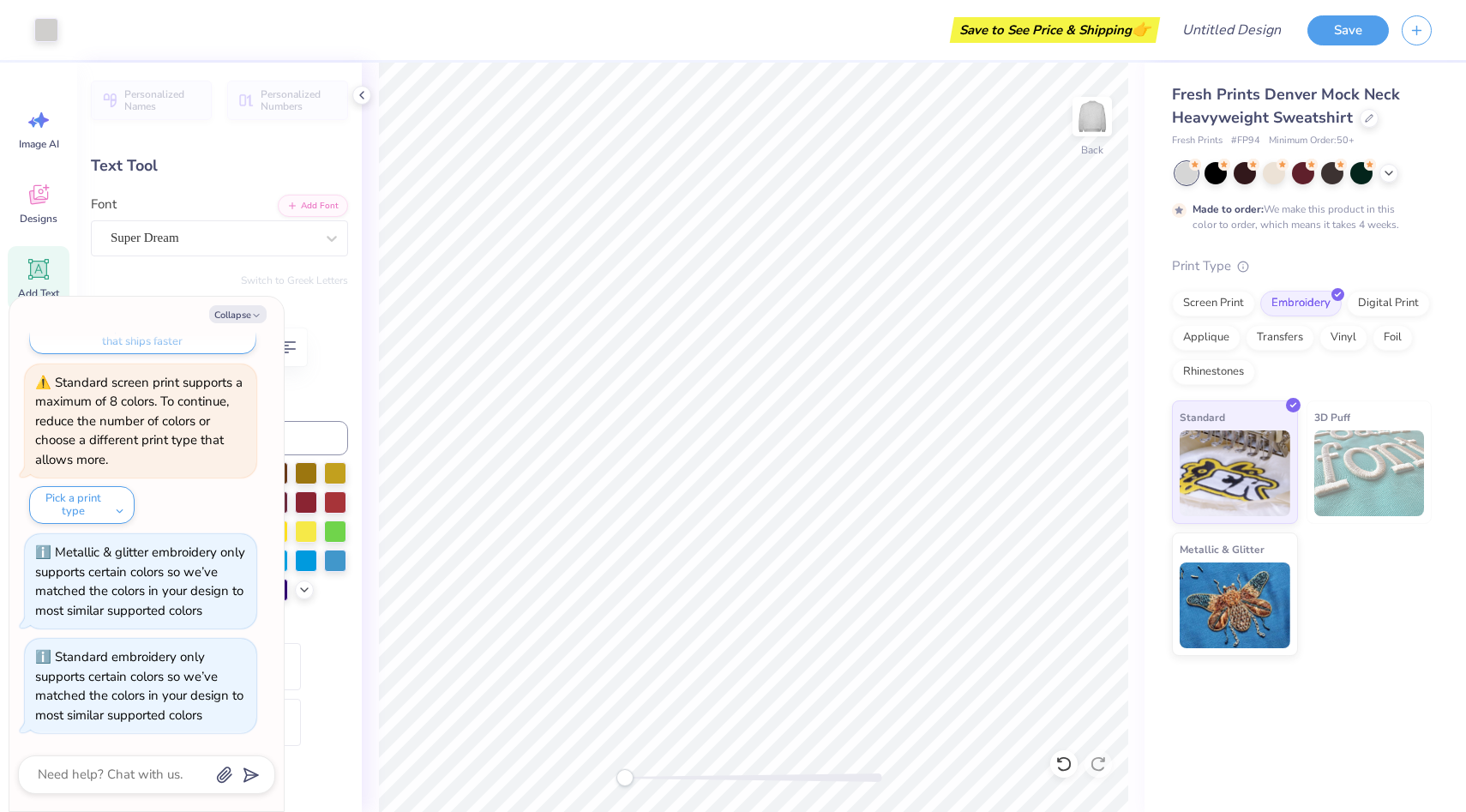
type textarea "x"
type input "1.40"
type textarea "x"
